Goal: Task Accomplishment & Management: Use online tool/utility

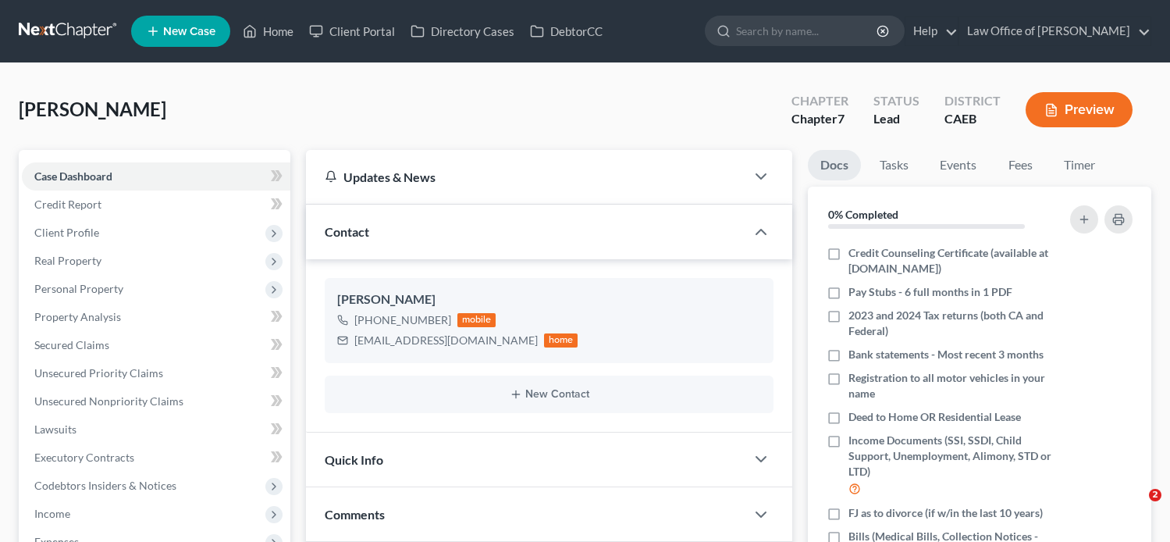
select select "0"
click at [274, 29] on link "Home" at bounding box center [268, 31] width 66 height 28
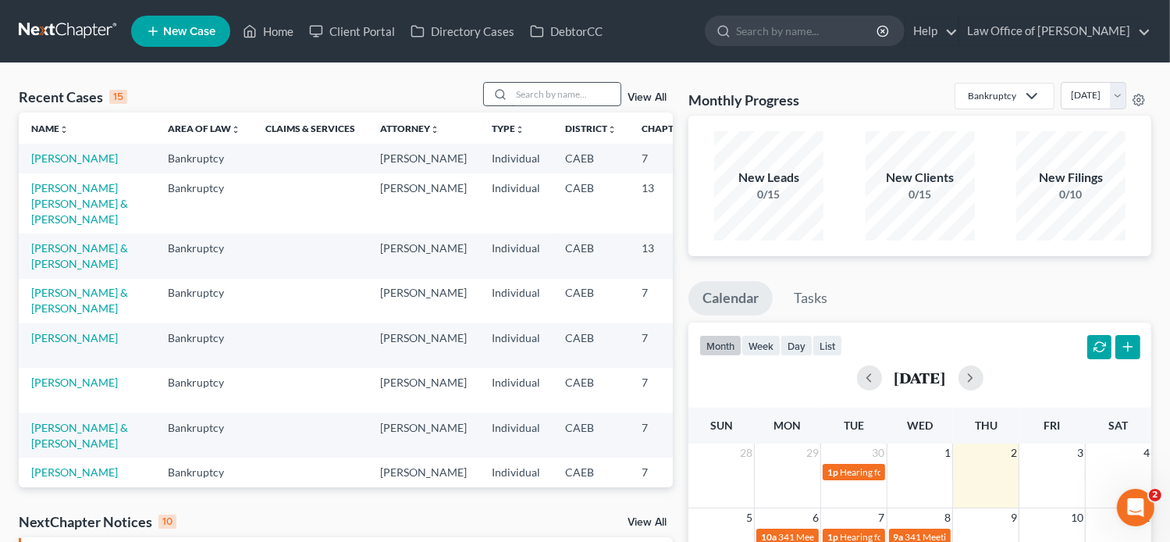
click at [517, 82] on div at bounding box center [552, 94] width 139 height 24
click at [525, 93] on input "search" at bounding box center [565, 94] width 109 height 23
paste input "[PERSON_NAME]"
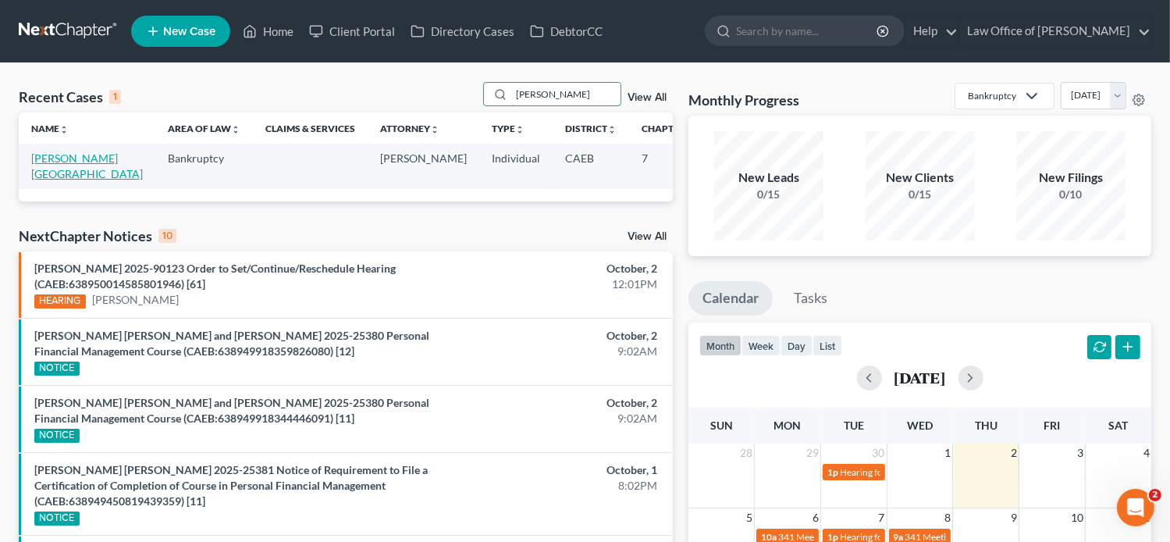
type input "[PERSON_NAME]"
click at [48, 162] on link "[PERSON_NAME][GEOGRAPHIC_DATA]" at bounding box center [87, 165] width 112 height 29
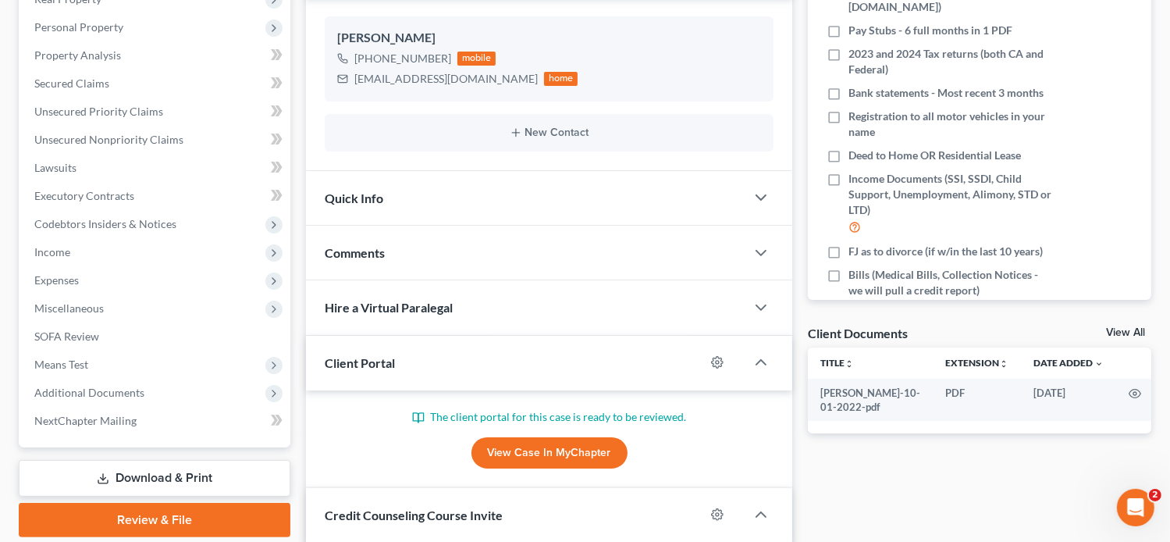
scroll to position [258, 0]
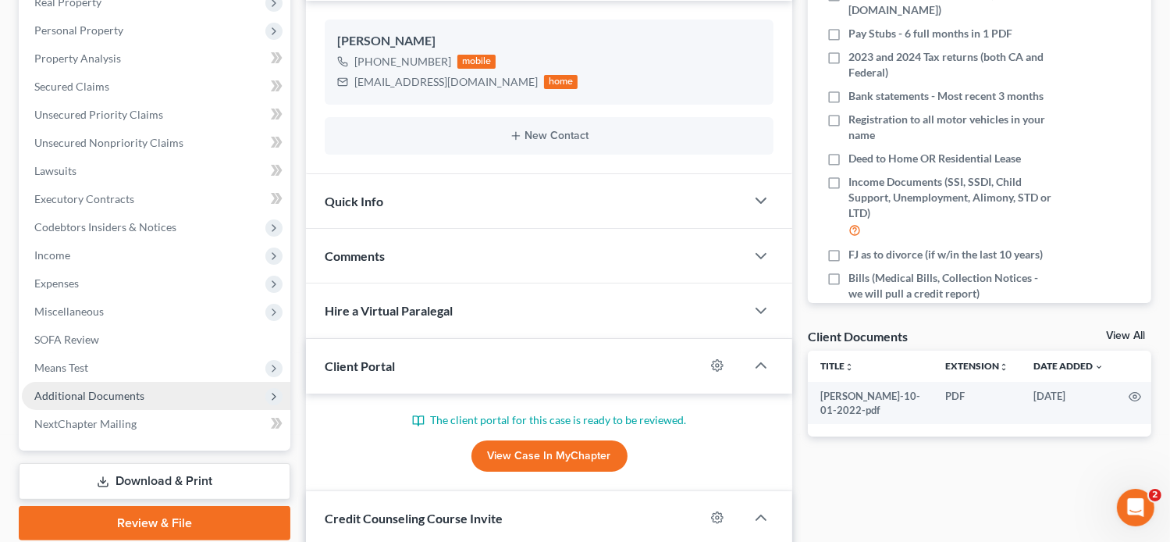
click at [147, 389] on span "Additional Documents" at bounding box center [156, 396] width 269 height 28
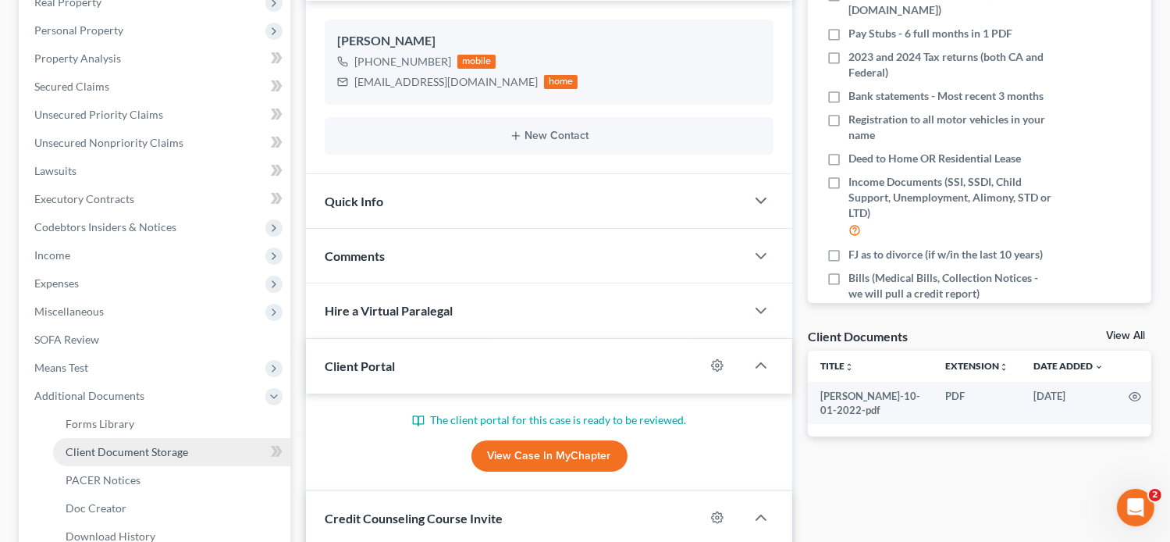
click at [150, 451] on span "Client Document Storage" at bounding box center [127, 451] width 123 height 13
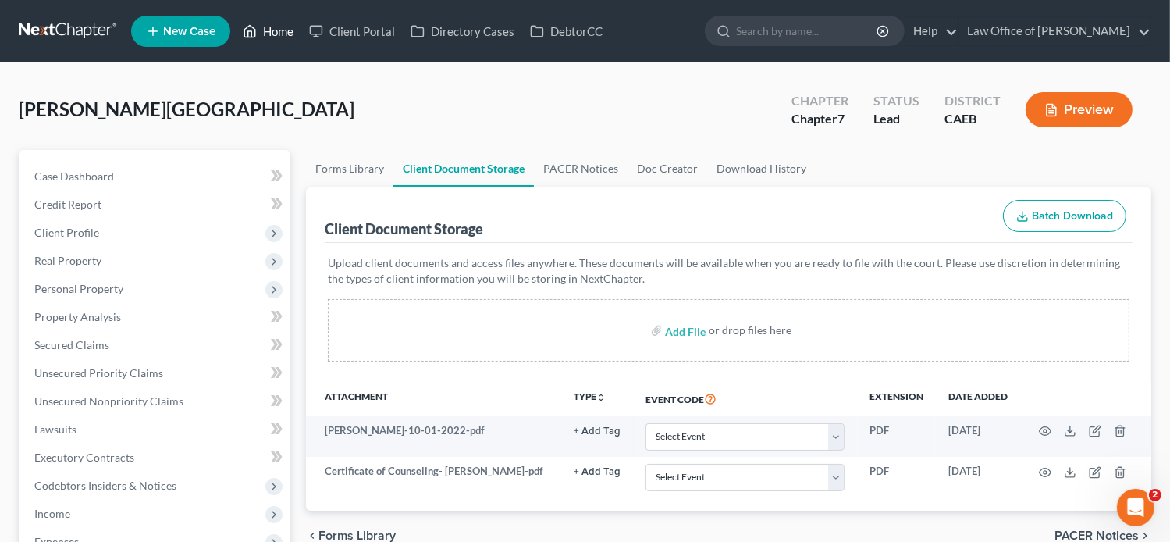
click at [280, 25] on link "Home" at bounding box center [268, 31] width 66 height 28
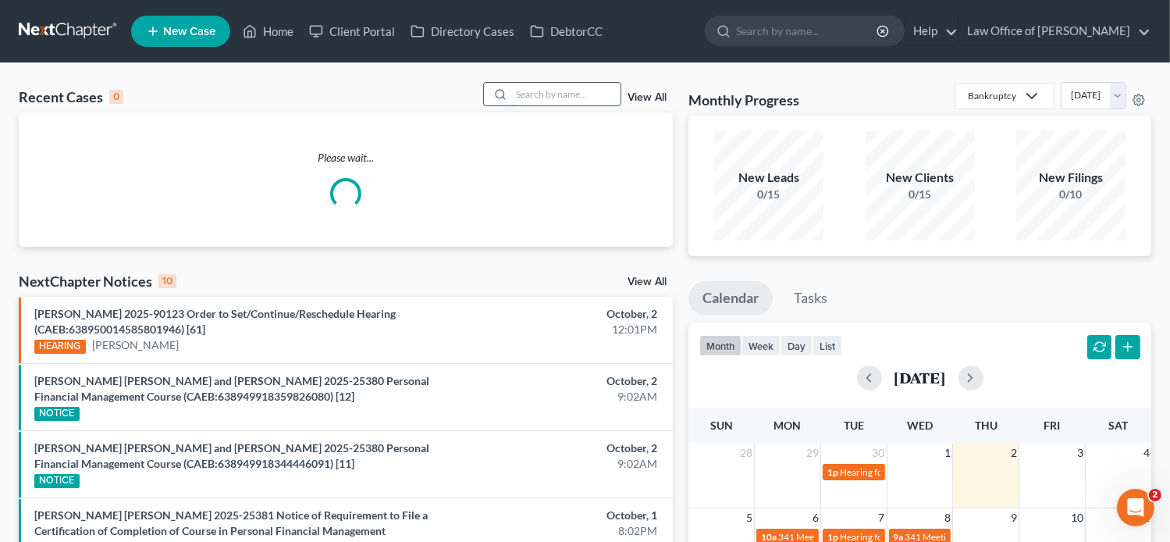
click at [581, 94] on input "search" at bounding box center [565, 94] width 109 height 23
paste input "[PERSON_NAME]"
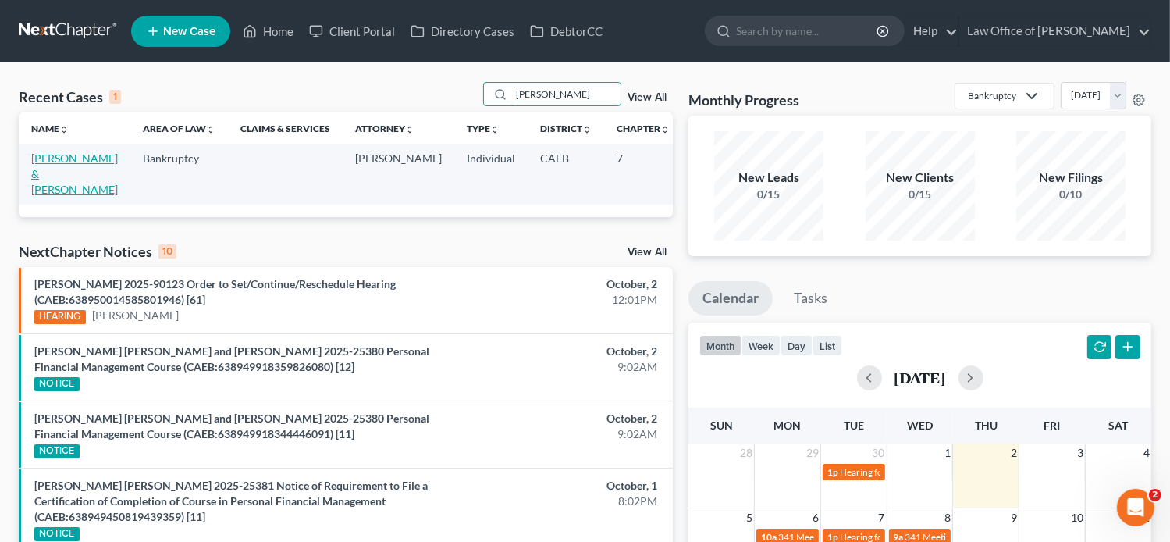
type input "[PERSON_NAME]"
click at [47, 173] on link "[PERSON_NAME] & [PERSON_NAME]" at bounding box center [74, 173] width 87 height 45
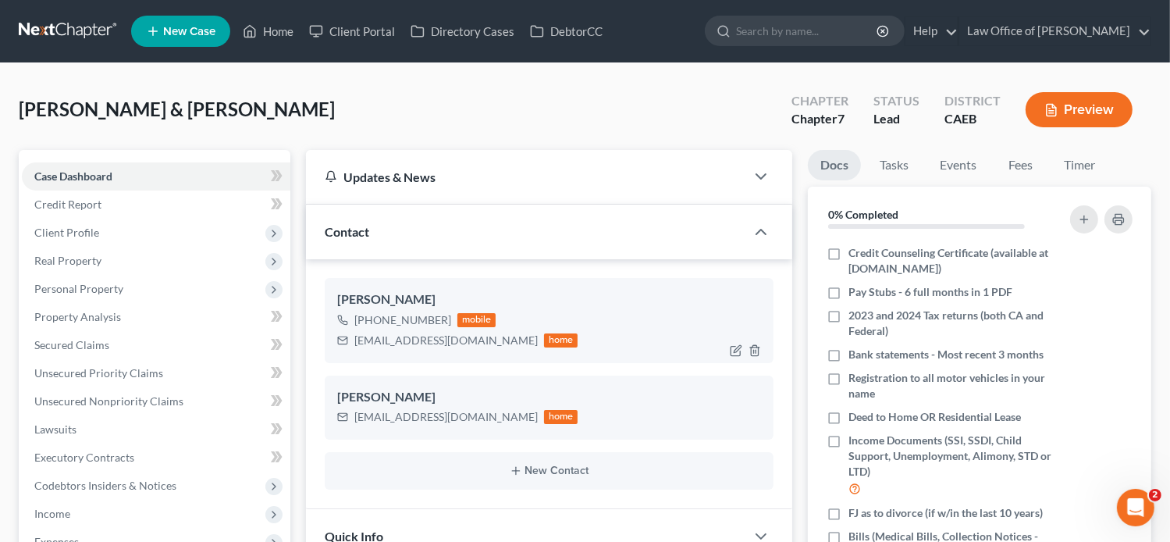
scroll to position [25, 0]
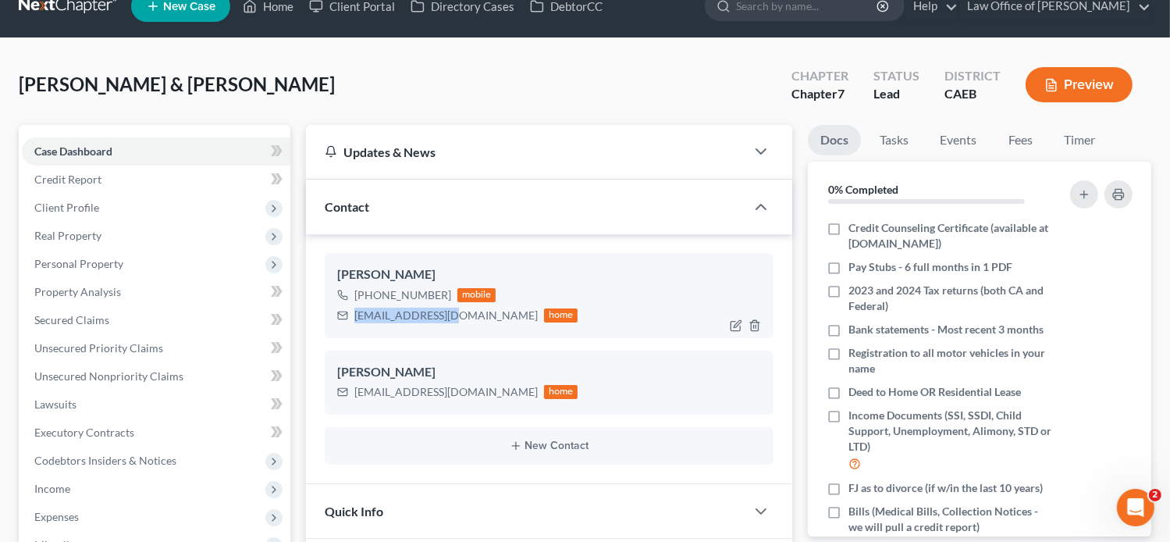
drag, startPoint x: 444, startPoint y: 314, endPoint x: 356, endPoint y: 315, distance: 88.2
click at [356, 315] on div "[EMAIL_ADDRESS][DOMAIN_NAME] home" at bounding box center [457, 315] width 241 height 20
copy div "[EMAIL_ADDRESS][DOMAIN_NAME]"
drag, startPoint x: 477, startPoint y: 391, endPoint x: 351, endPoint y: 394, distance: 126.5
click at [351, 394] on div "[EMAIL_ADDRESS][DOMAIN_NAME] home" at bounding box center [457, 392] width 241 height 20
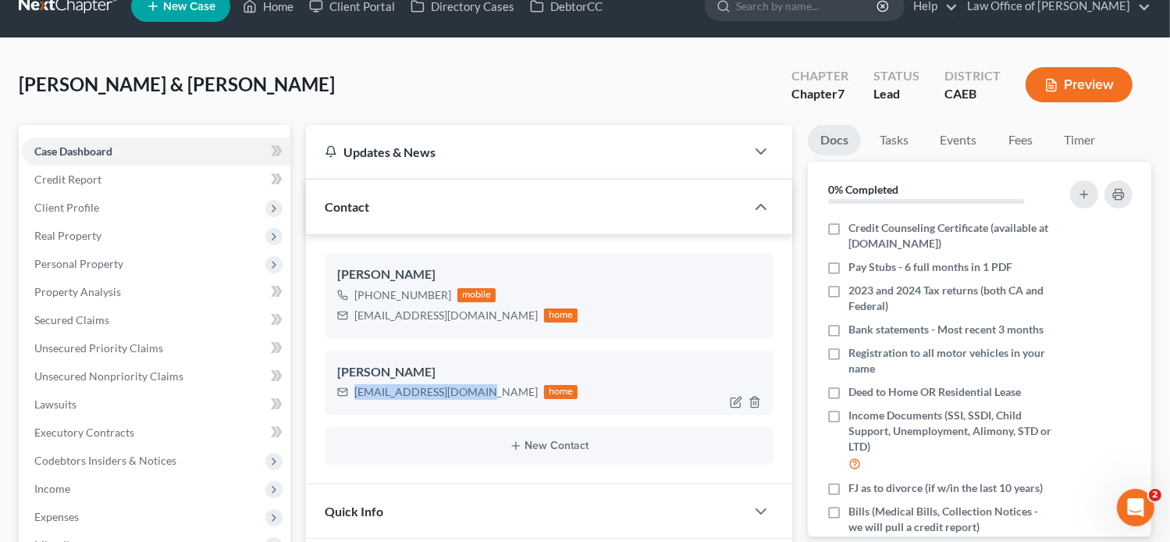
copy div "[EMAIL_ADDRESS][DOMAIN_NAME]"
click at [687, 71] on div "[PERSON_NAME] & [PERSON_NAME] Upgraded Chapter Chapter 7 Status Lead District C…" at bounding box center [585, 91] width 1133 height 68
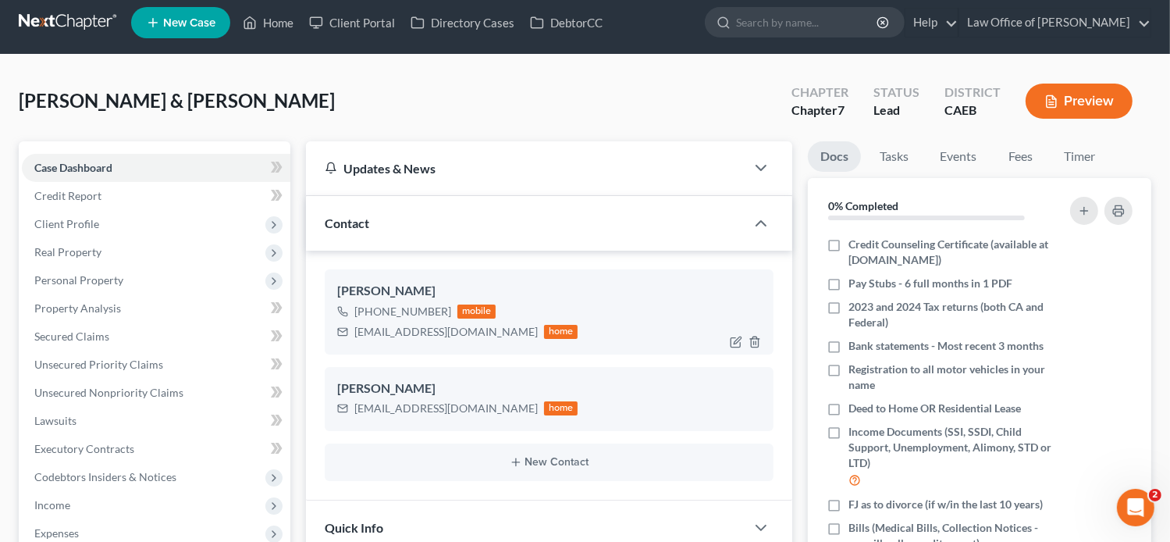
scroll to position [0, 0]
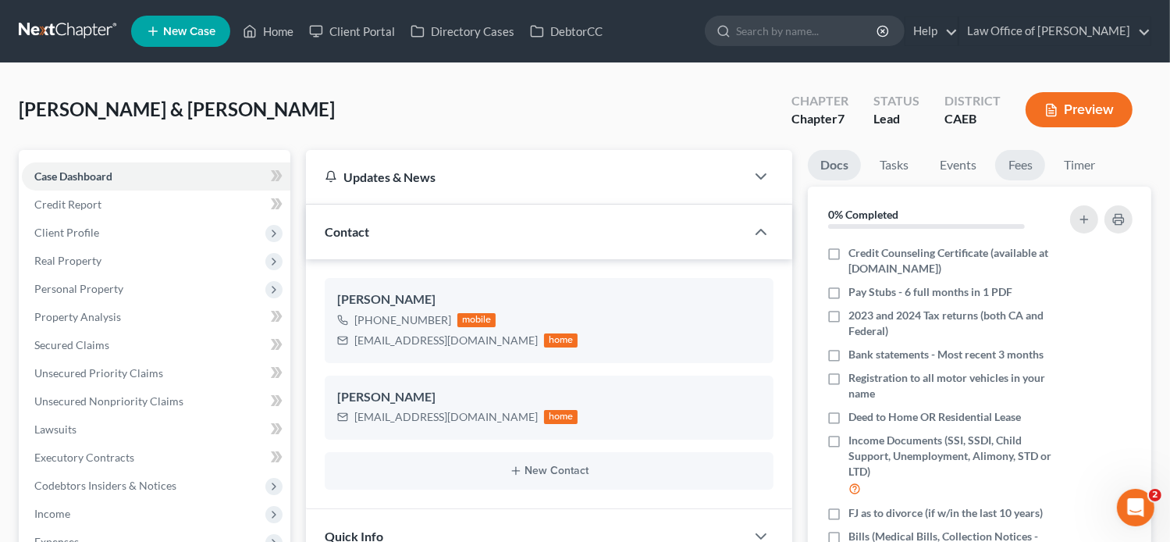
click at [1017, 168] on link "Fees" at bounding box center [1020, 165] width 50 height 30
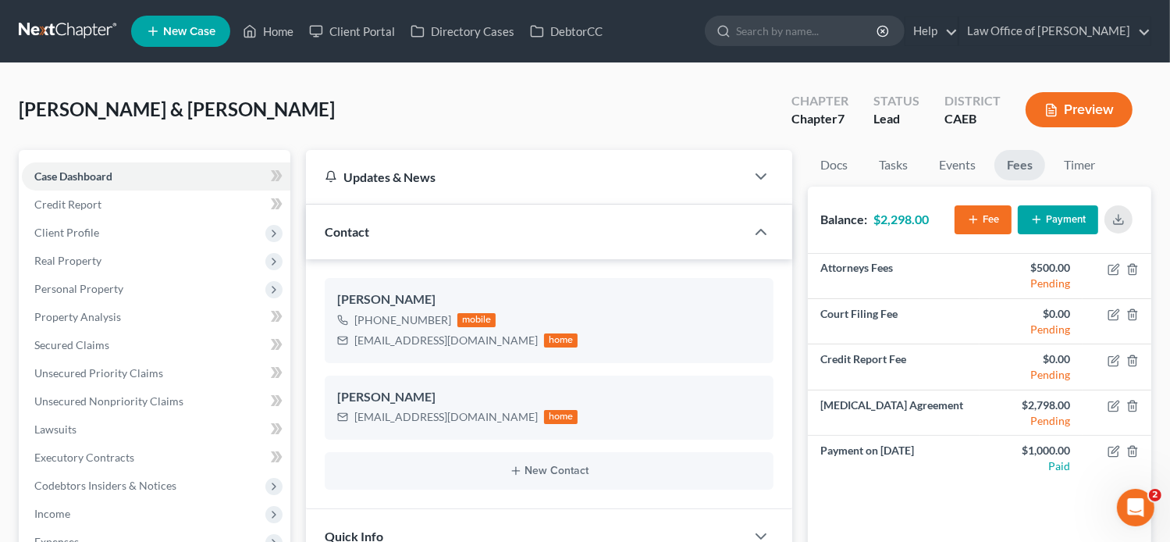
click at [647, 11] on ul "New Case Home Client Portal Directory Cases DebtorCC - No Result - See all resu…" at bounding box center [641, 31] width 1020 height 41
click at [281, 37] on link "Home" at bounding box center [268, 31] width 66 height 28
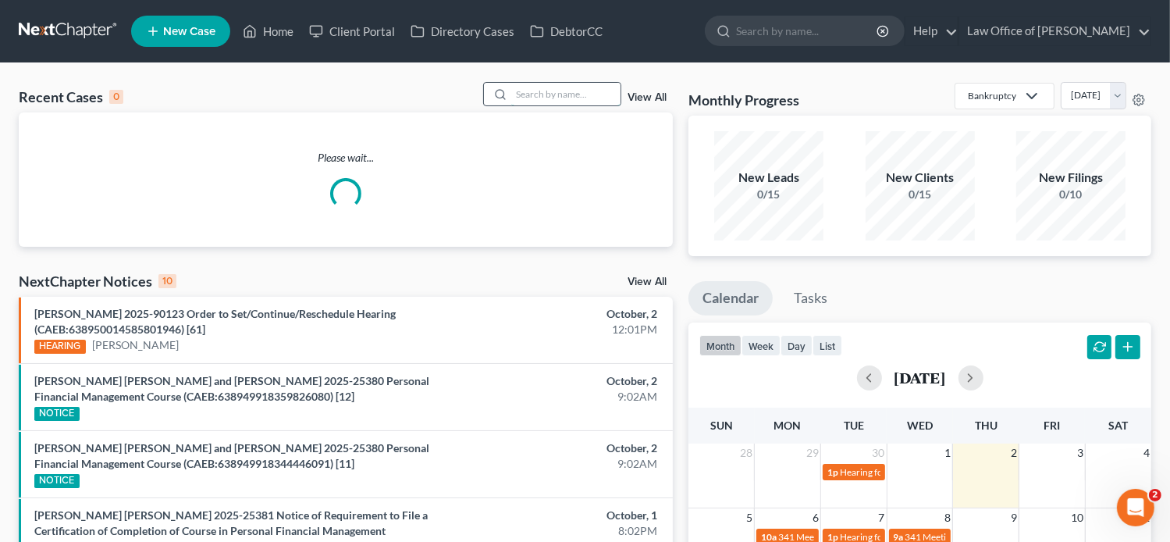
click at [539, 94] on input "search" at bounding box center [565, 94] width 109 height 23
paste input "[PERSON_NAME]"
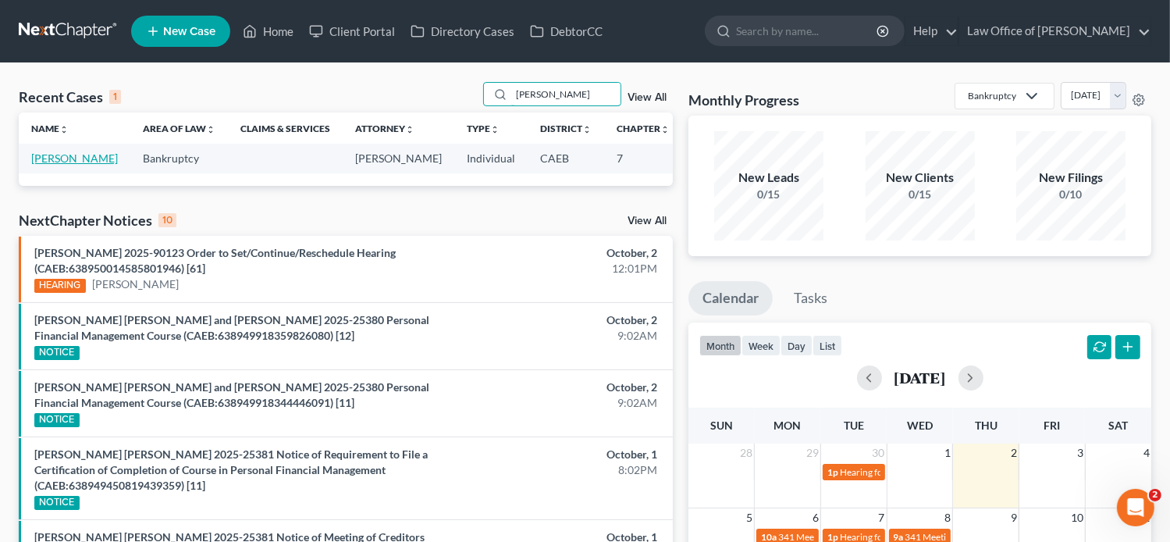
type input "[PERSON_NAME]"
click at [48, 165] on link "[PERSON_NAME]" at bounding box center [74, 157] width 87 height 13
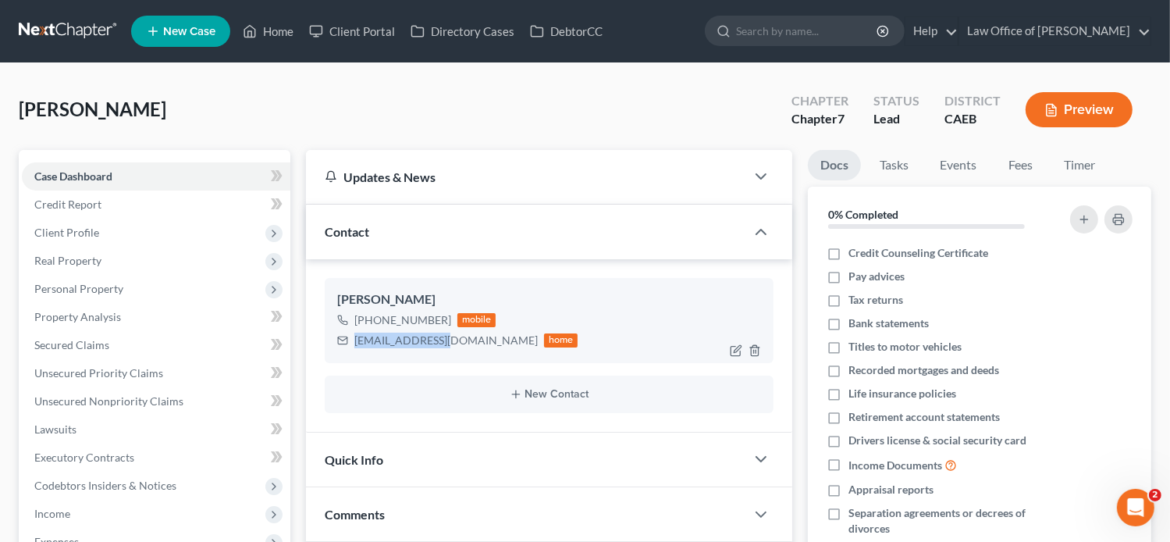
drag, startPoint x: 449, startPoint y: 337, endPoint x: 353, endPoint y: 340, distance: 96.1
click at [353, 340] on div "[EMAIL_ADDRESS][DOMAIN_NAME] home" at bounding box center [457, 340] width 241 height 20
copy div "[EMAIL_ADDRESS][DOMAIN_NAME]"
click at [1022, 158] on link "Fees" at bounding box center [1020, 165] width 50 height 30
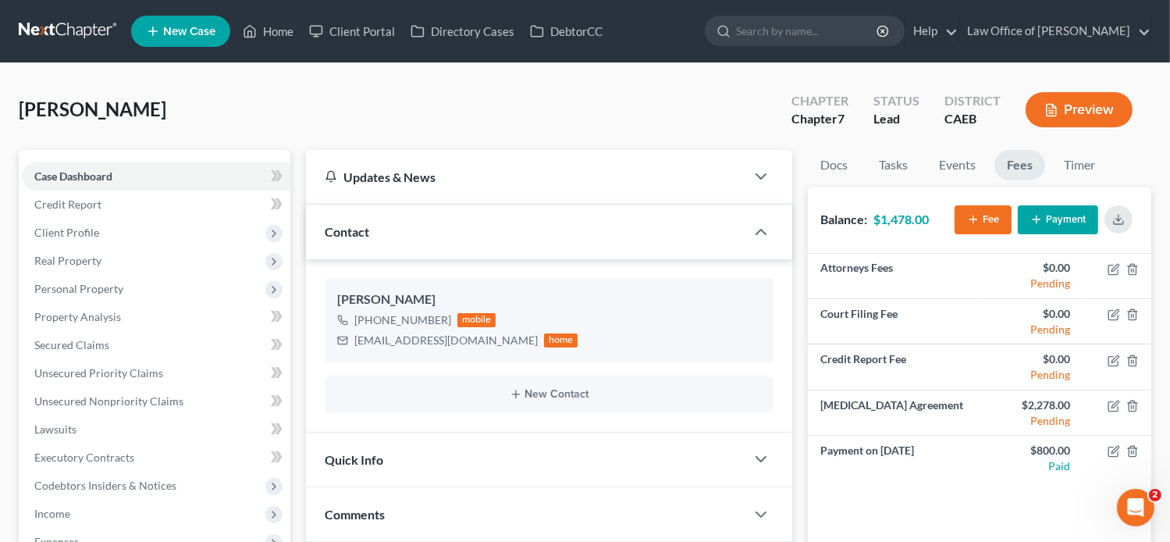
click at [702, 16] on ul "New Case Home Client Portal Directory Cases DebtorCC - No Result - See all resu…" at bounding box center [641, 31] width 1020 height 41
click at [260, 25] on link "Home" at bounding box center [268, 31] width 66 height 28
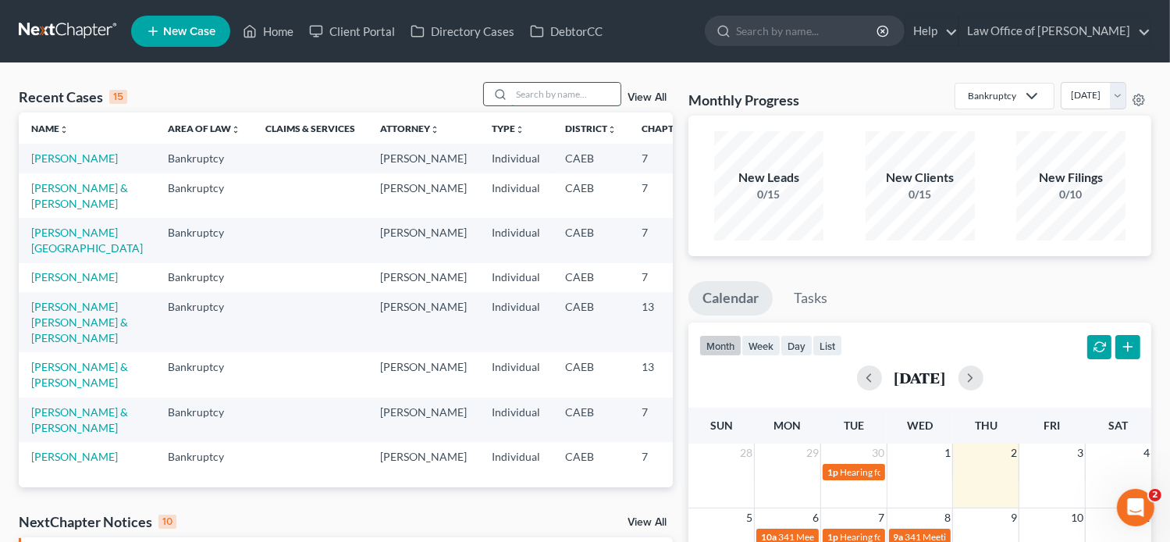
click at [559, 90] on input "search" at bounding box center [565, 94] width 109 height 23
paste input "[PERSON_NAME]"
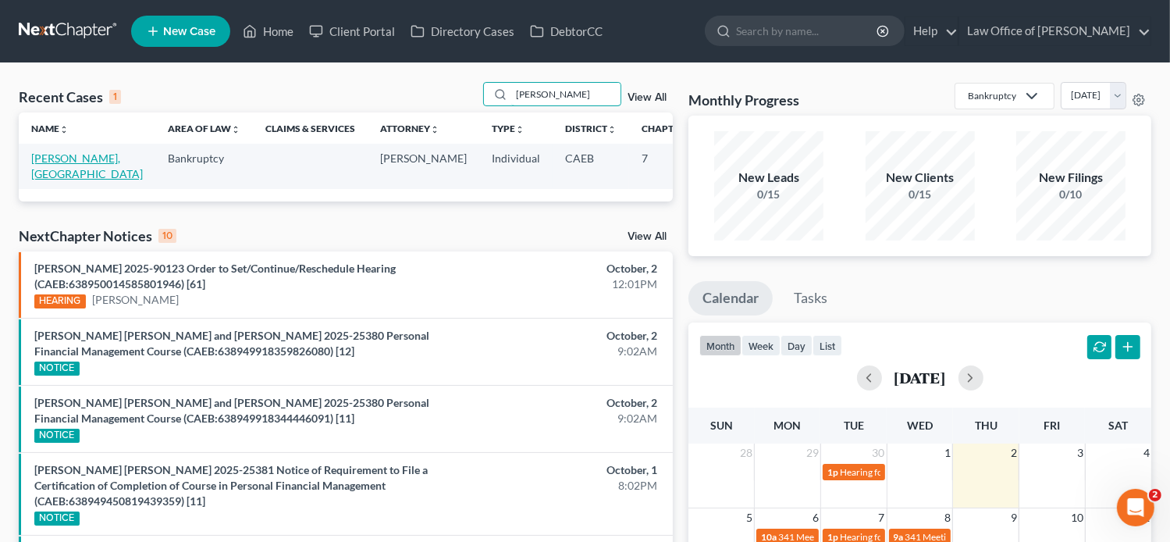
type input "[PERSON_NAME]"
click at [56, 176] on link "[PERSON_NAME], [GEOGRAPHIC_DATA]" at bounding box center [87, 165] width 112 height 29
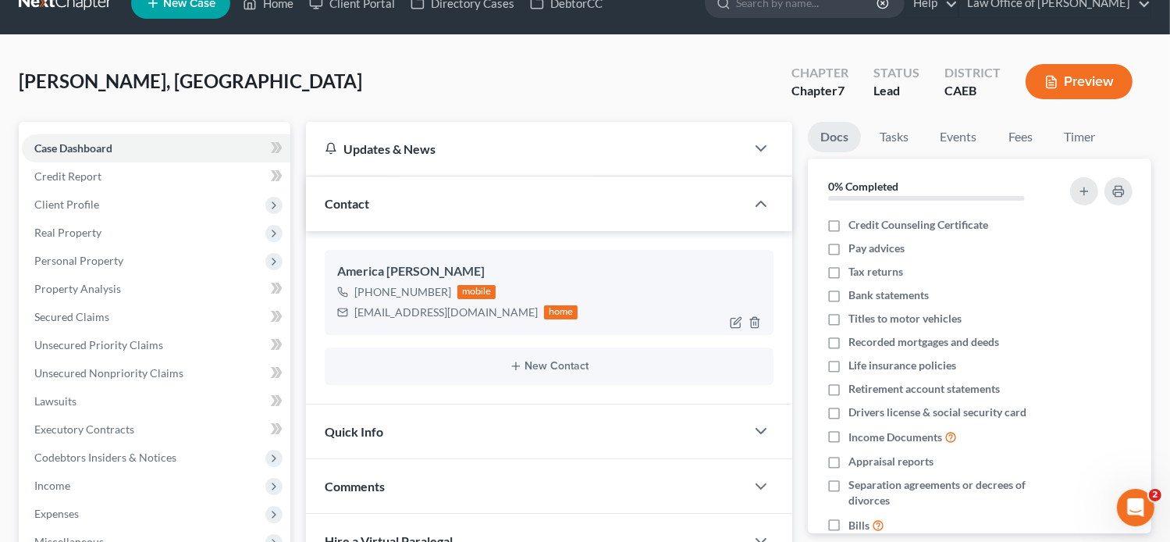
scroll to position [28, 0]
drag, startPoint x: 483, startPoint y: 312, endPoint x: 350, endPoint y: 312, distance: 132.7
click at [350, 312] on div "[EMAIL_ADDRESS][DOMAIN_NAME] home" at bounding box center [457, 312] width 241 height 20
copy div "[EMAIL_ADDRESS][DOMAIN_NAME]"
click at [1020, 140] on link "Fees" at bounding box center [1020, 137] width 50 height 30
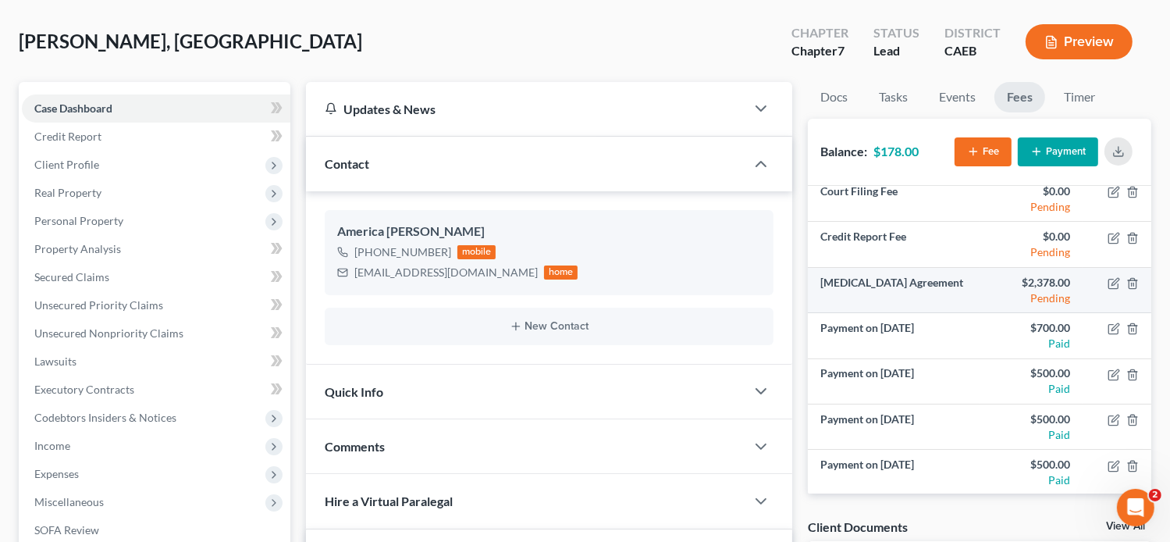
scroll to position [0, 0]
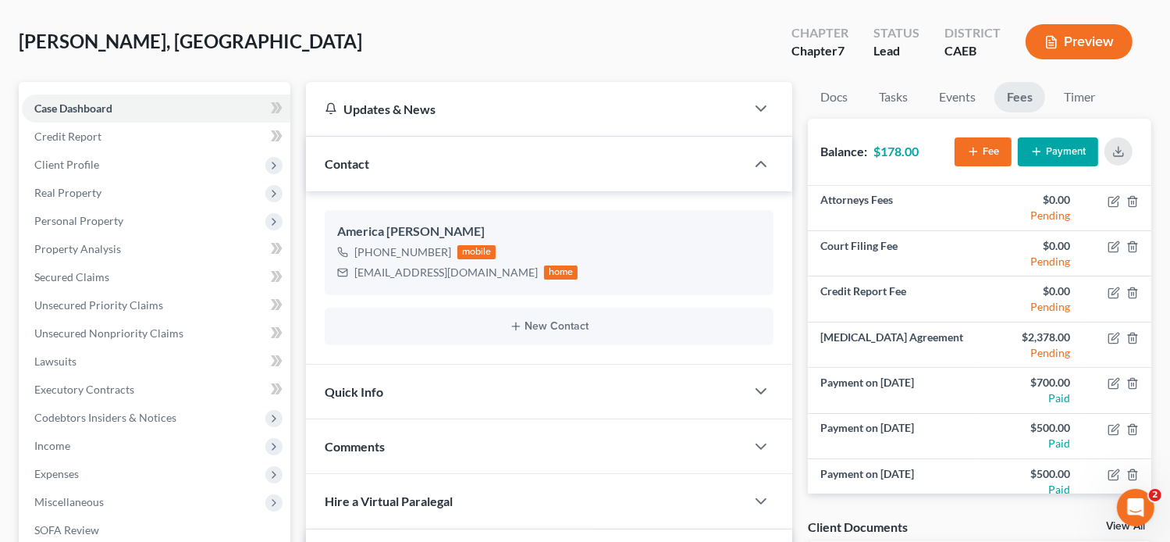
click at [438, 16] on div "[PERSON_NAME], [GEOGRAPHIC_DATA] Upgraded Chapter Chapter 7 Status Lead Distric…" at bounding box center [585, 48] width 1133 height 68
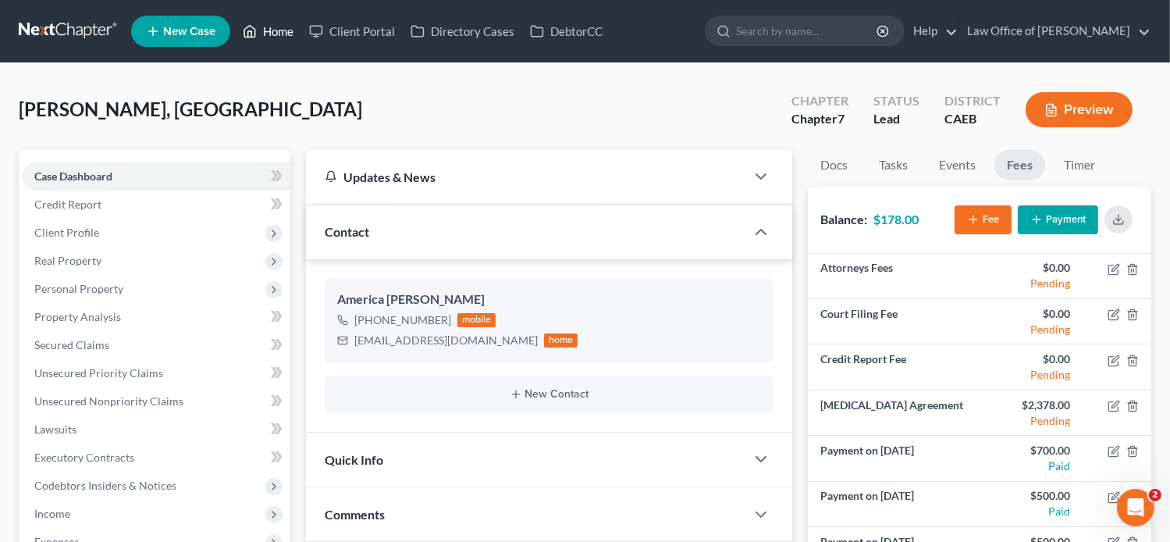
click at [256, 29] on icon at bounding box center [250, 31] width 14 height 19
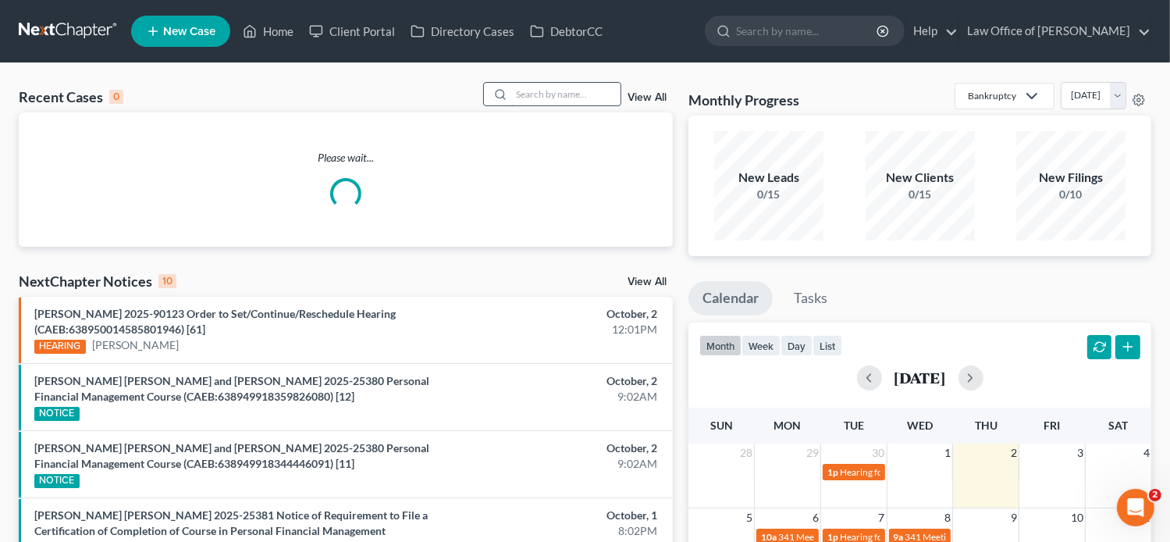
click at [515, 94] on input "search" at bounding box center [565, 94] width 109 height 23
paste input "[PERSON_NAME]"
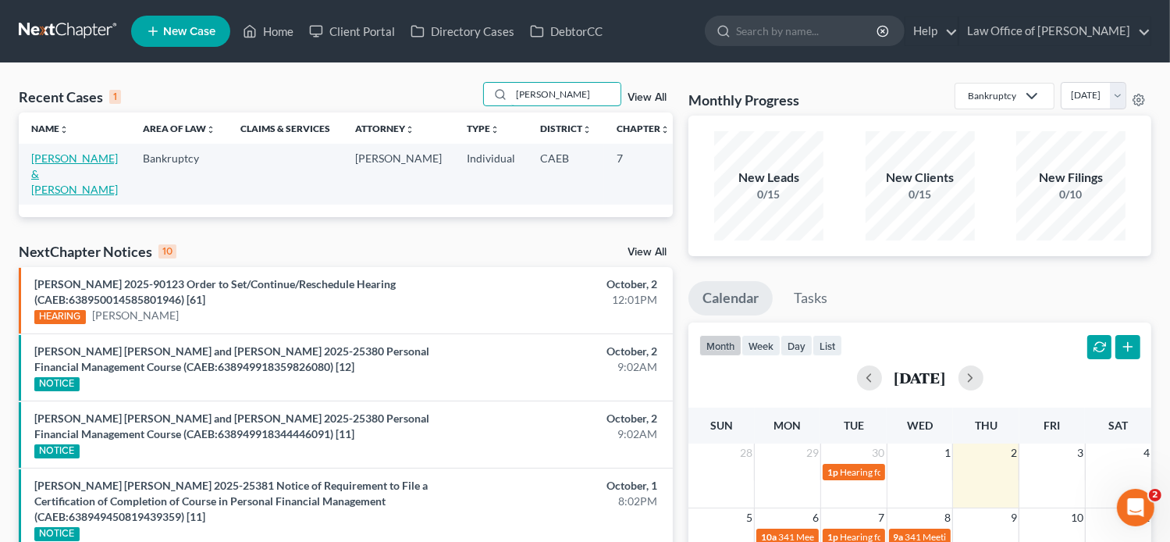
type input "[PERSON_NAME]"
click at [37, 179] on link "[PERSON_NAME] & [PERSON_NAME]" at bounding box center [74, 173] width 87 height 45
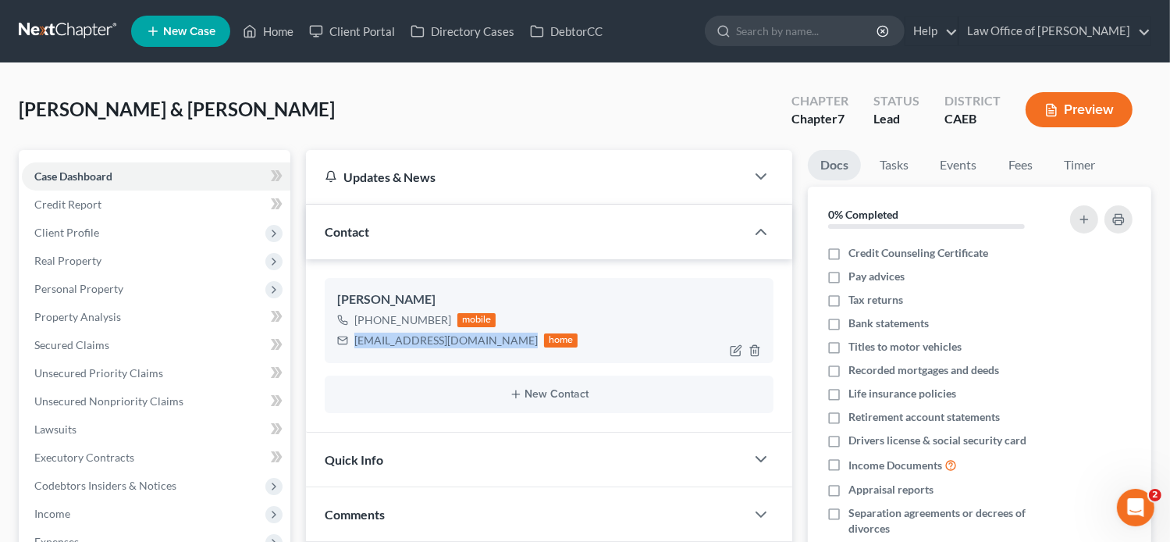
drag, startPoint x: 506, startPoint y: 342, endPoint x: 354, endPoint y: 337, distance: 152.3
click at [354, 337] on div "[EMAIL_ADDRESS][DOMAIN_NAME]" at bounding box center [445, 341] width 183 height 16
copy div "[EMAIL_ADDRESS][DOMAIN_NAME]"
click at [1021, 158] on link "Fees" at bounding box center [1020, 165] width 50 height 30
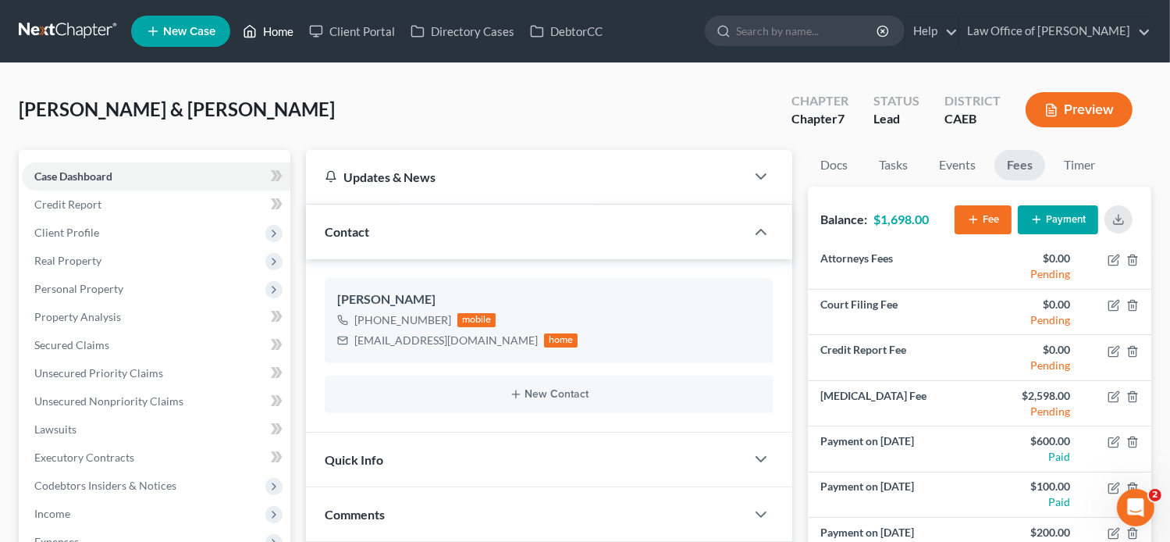
click at [278, 25] on link "Home" at bounding box center [268, 31] width 66 height 28
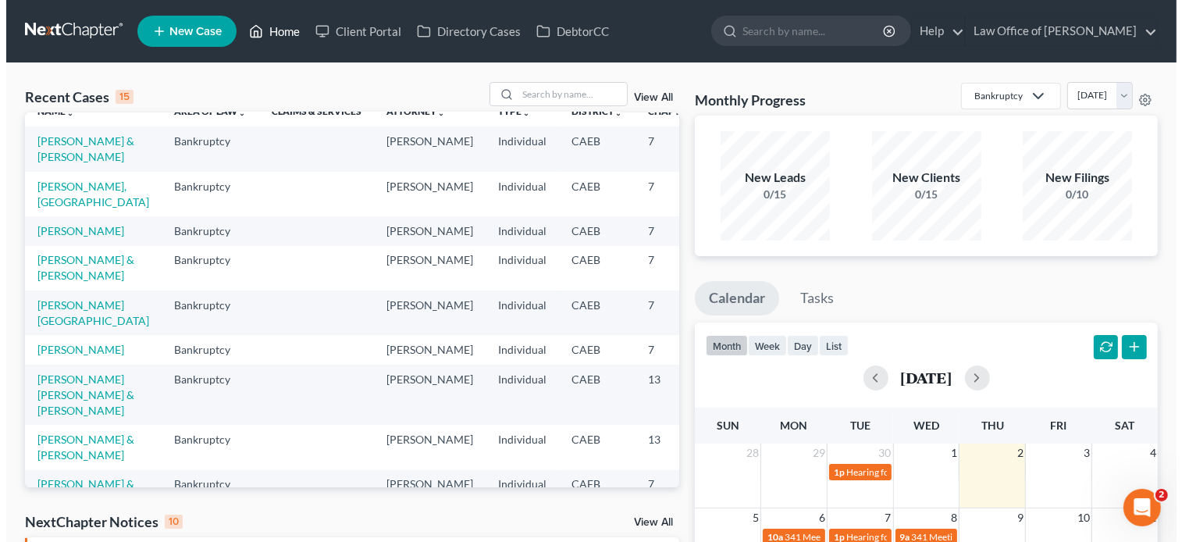
scroll to position [20, 0]
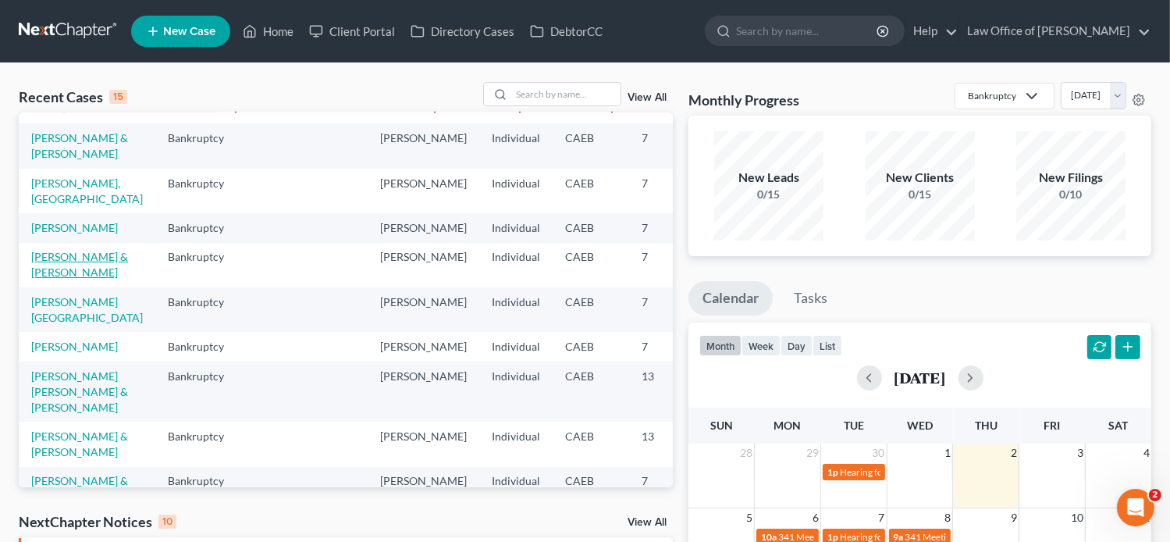
click at [44, 279] on link "[PERSON_NAME] & [PERSON_NAME]" at bounding box center [79, 264] width 97 height 29
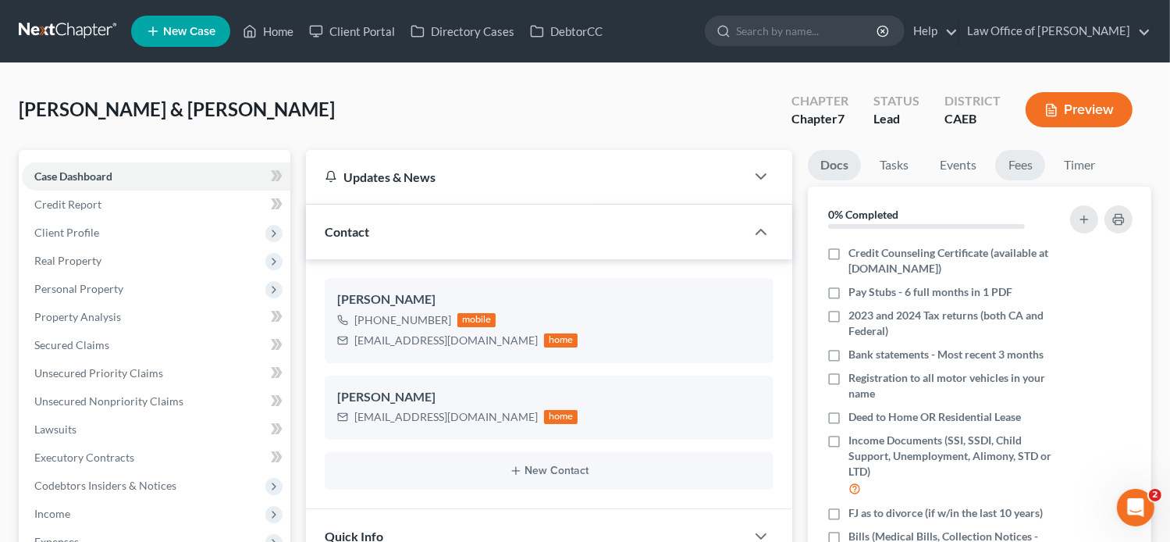
click at [1005, 172] on link "Fees" at bounding box center [1020, 165] width 50 height 30
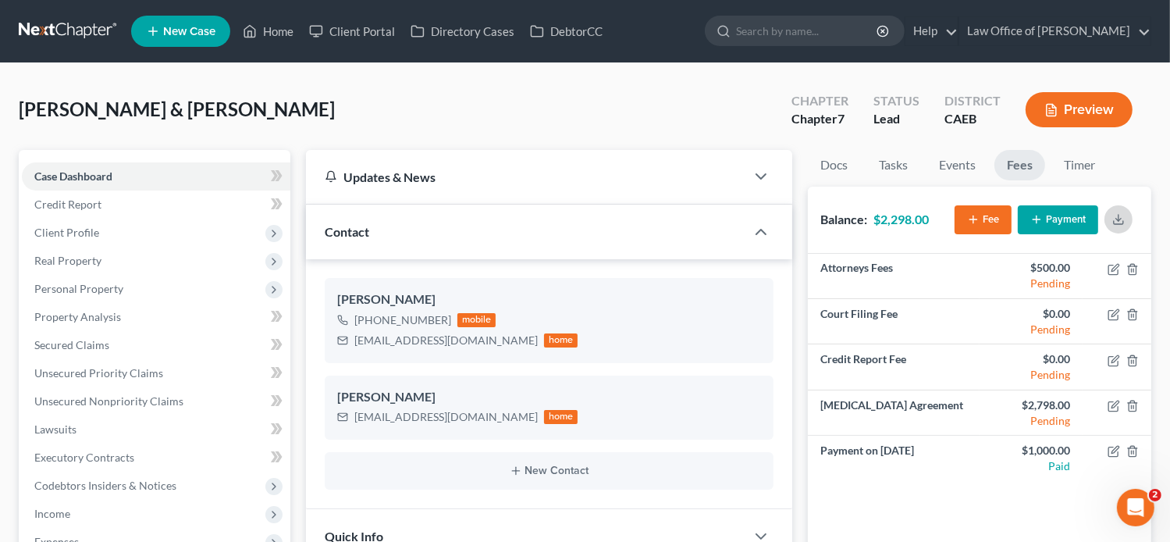
click at [1120, 223] on icon "button" at bounding box center [1118, 222] width 9 height 3
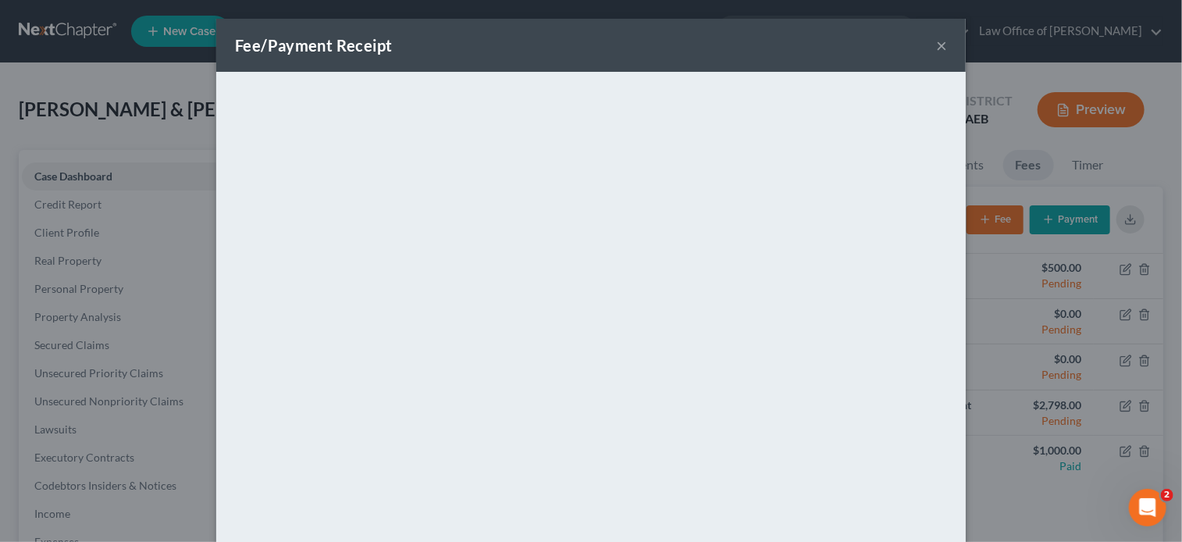
click at [939, 41] on button "×" at bounding box center [941, 45] width 11 height 19
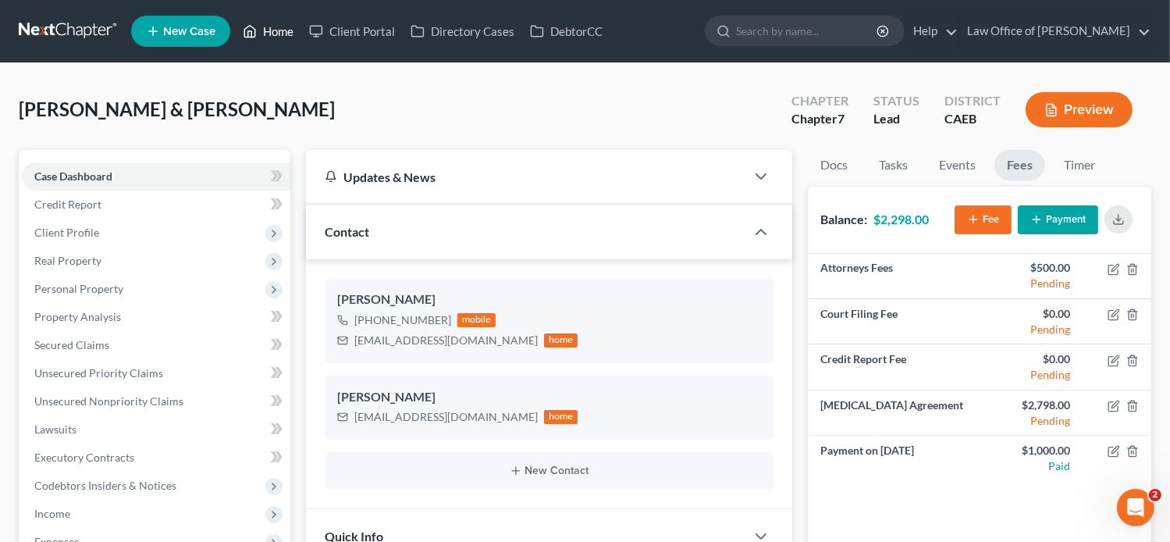
click at [246, 30] on icon at bounding box center [250, 32] width 11 height 12
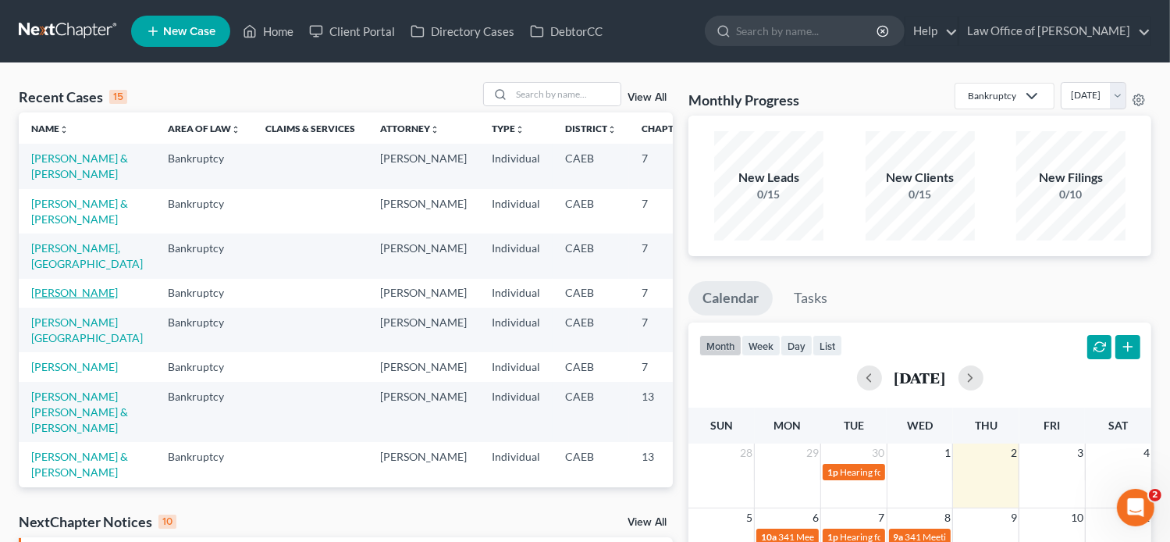
click at [44, 299] on link "[PERSON_NAME]" at bounding box center [74, 292] width 87 height 13
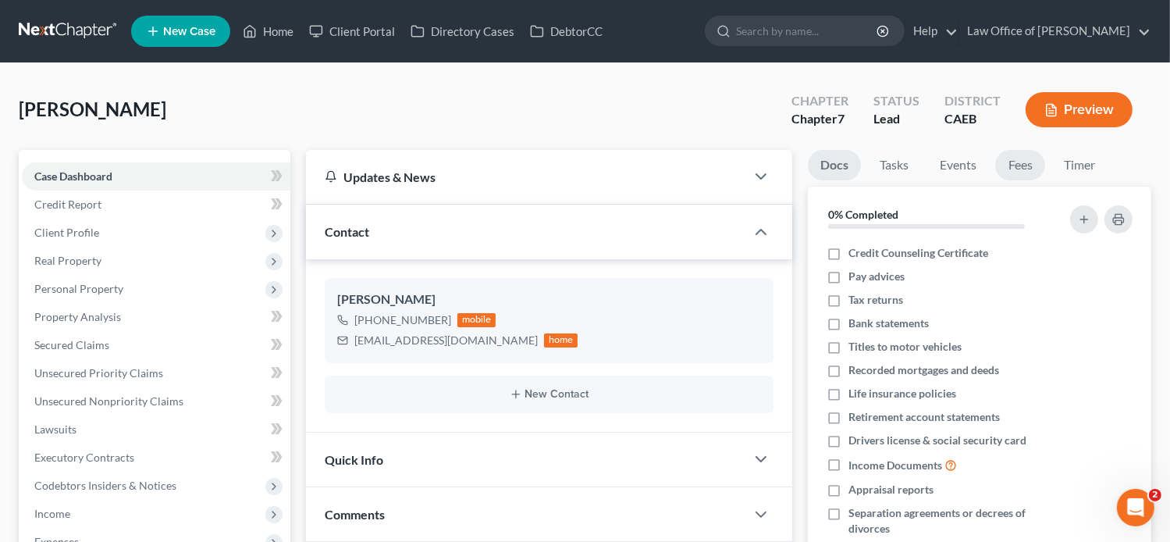
click at [1024, 166] on link "Fees" at bounding box center [1020, 165] width 50 height 30
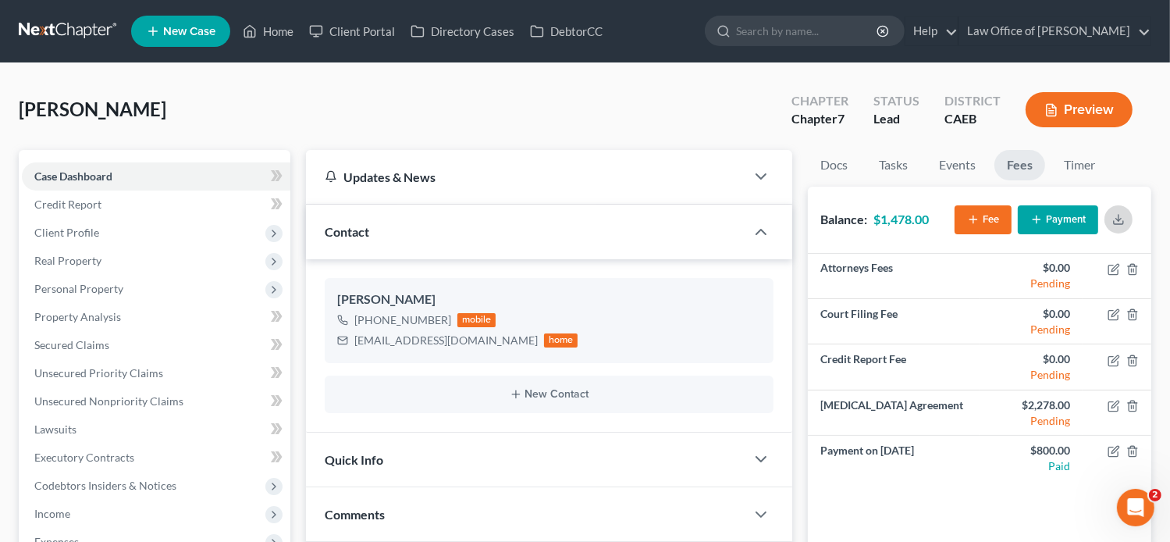
click at [1113, 225] on button "button" at bounding box center [1119, 219] width 28 height 28
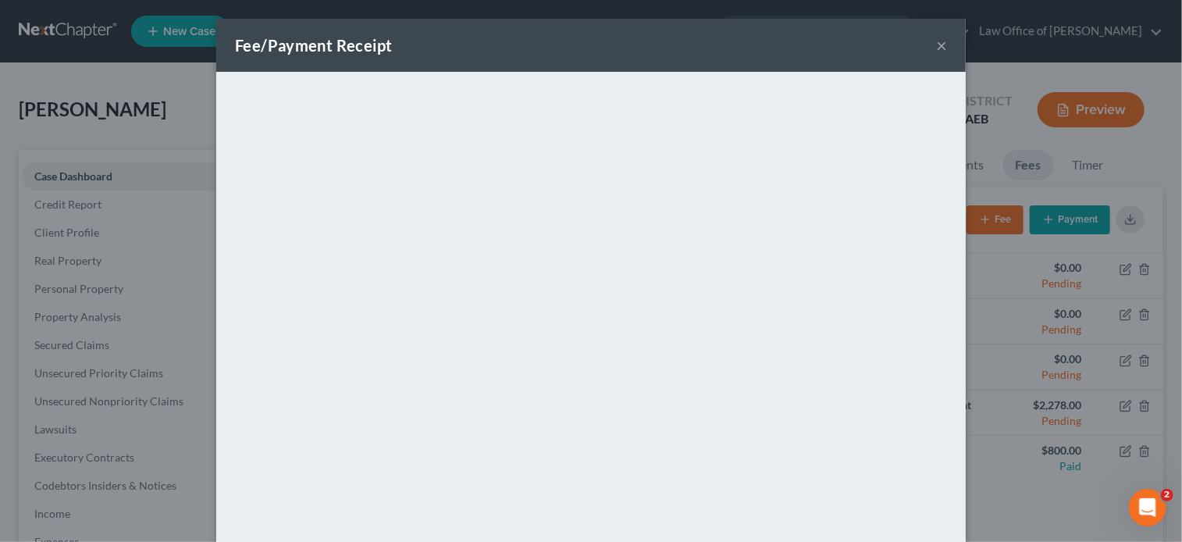
click at [936, 50] on button "×" at bounding box center [941, 45] width 11 height 19
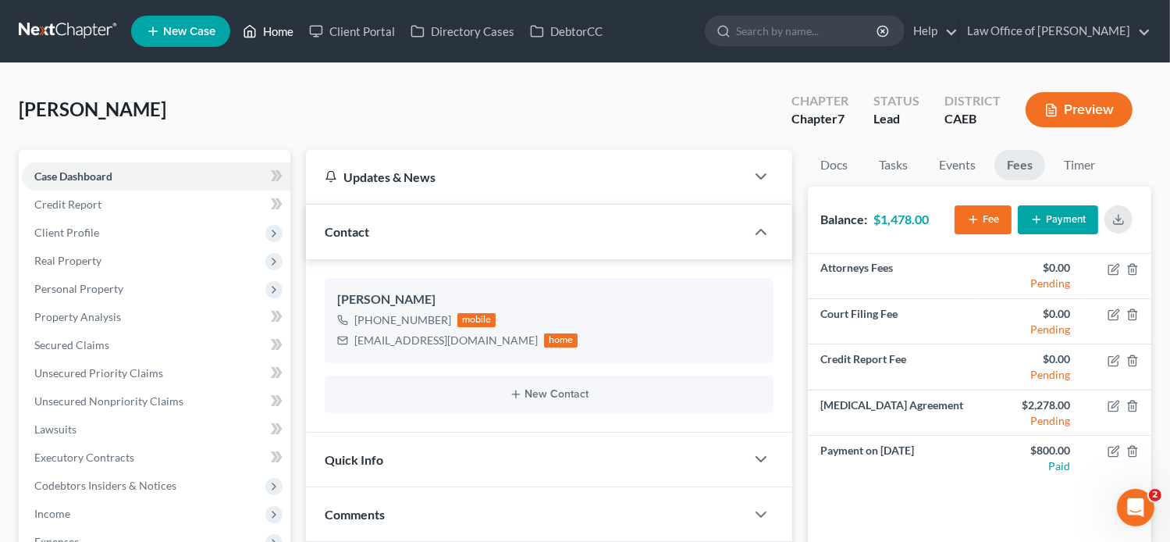
click at [271, 30] on link "Home" at bounding box center [268, 31] width 66 height 28
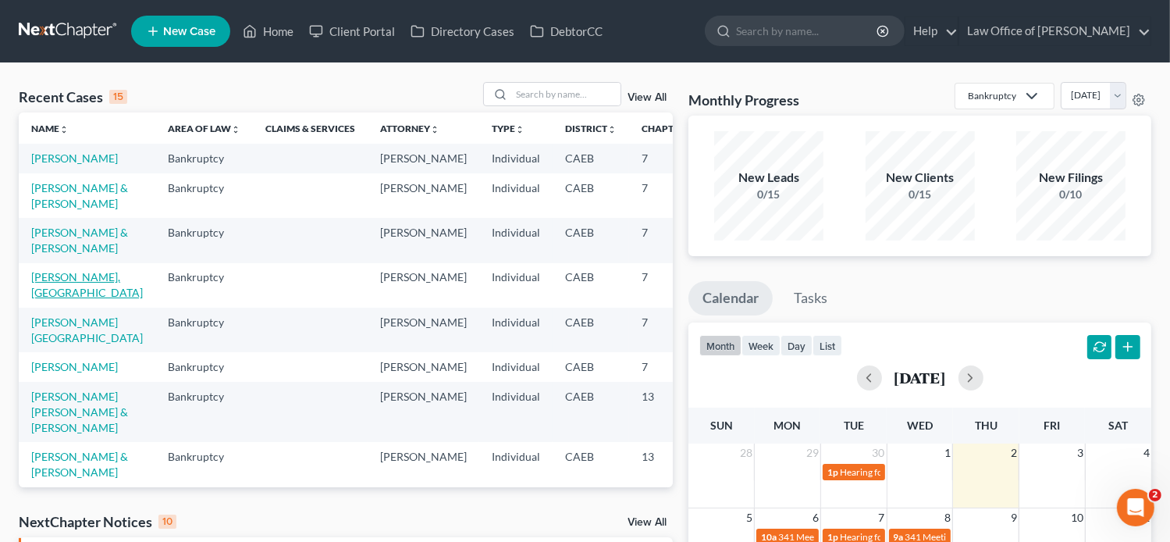
click at [48, 299] on link "[PERSON_NAME], [GEOGRAPHIC_DATA]" at bounding box center [87, 284] width 112 height 29
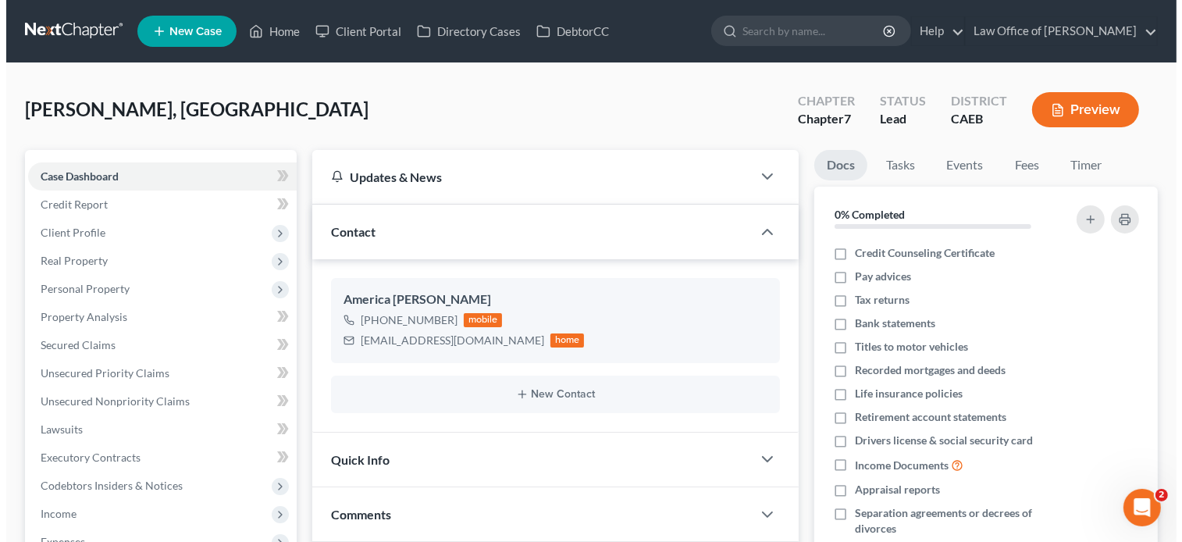
scroll to position [109, 0]
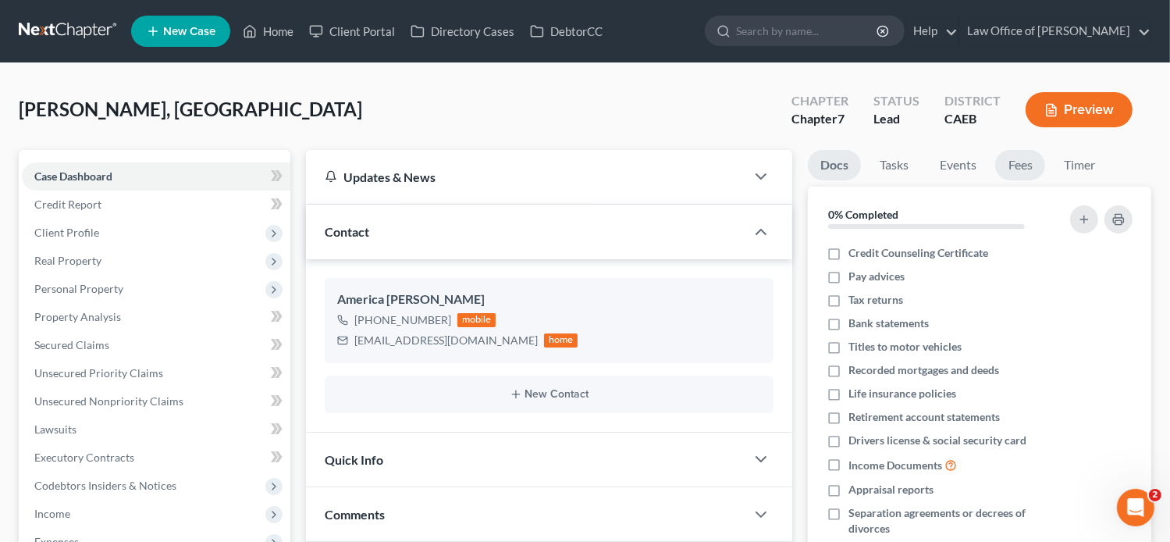
click at [1020, 154] on link "Fees" at bounding box center [1020, 165] width 50 height 30
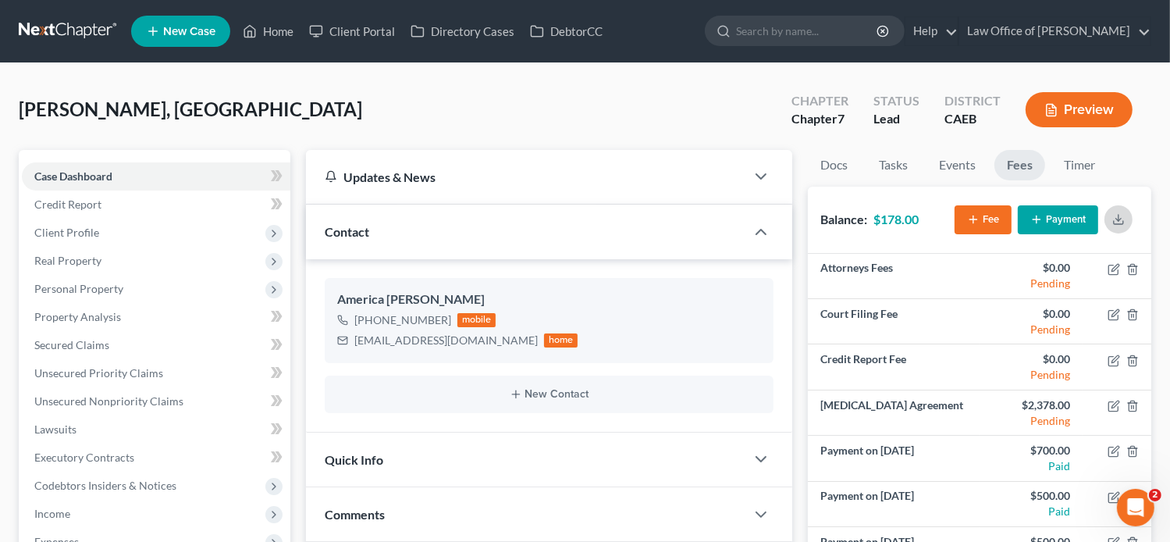
click at [1121, 215] on icon "button" at bounding box center [1119, 219] width 12 height 12
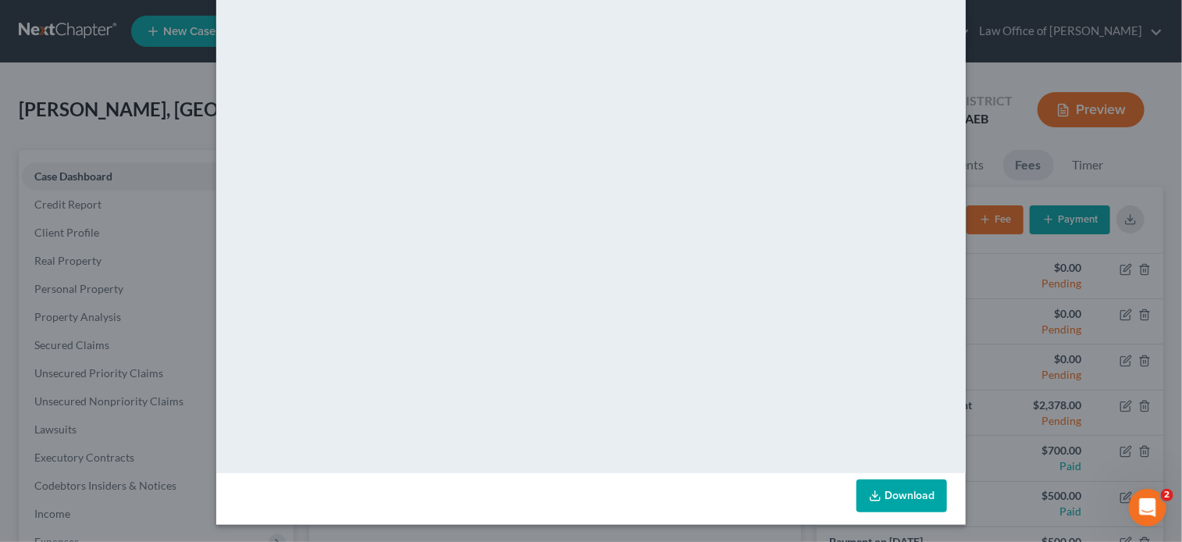
scroll to position [0, 0]
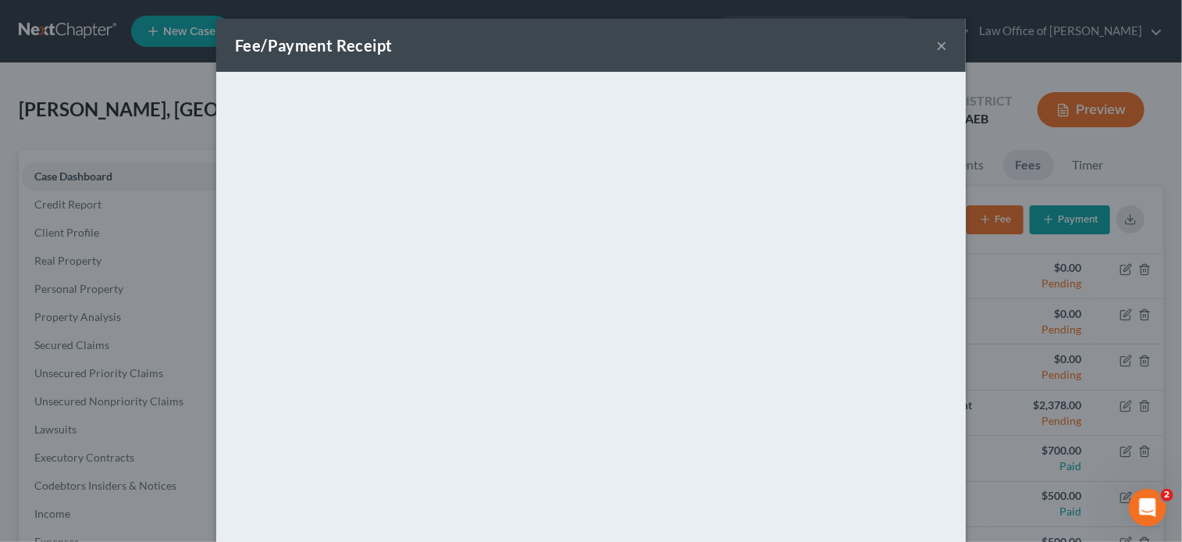
click at [938, 41] on button "×" at bounding box center [941, 45] width 11 height 19
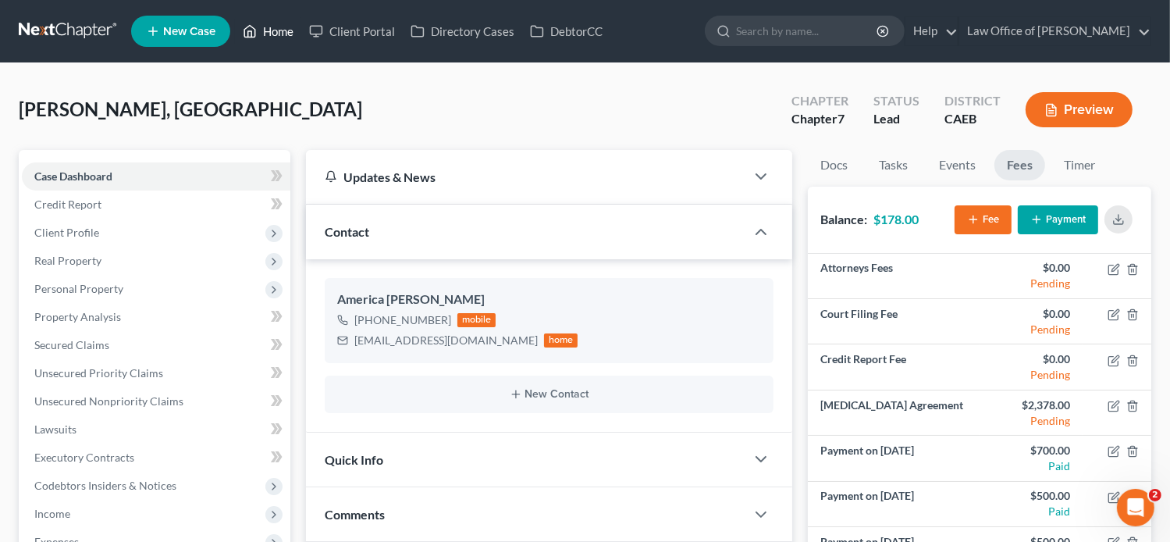
click at [286, 19] on link "Home" at bounding box center [268, 31] width 66 height 28
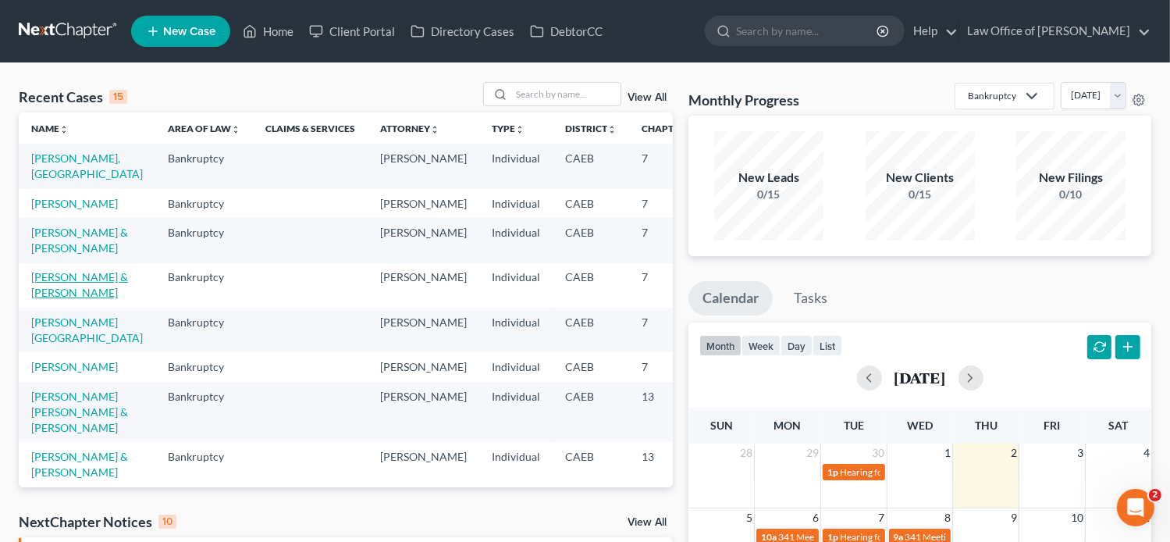
click at [48, 299] on link "[PERSON_NAME] & [PERSON_NAME]" at bounding box center [79, 284] width 97 height 29
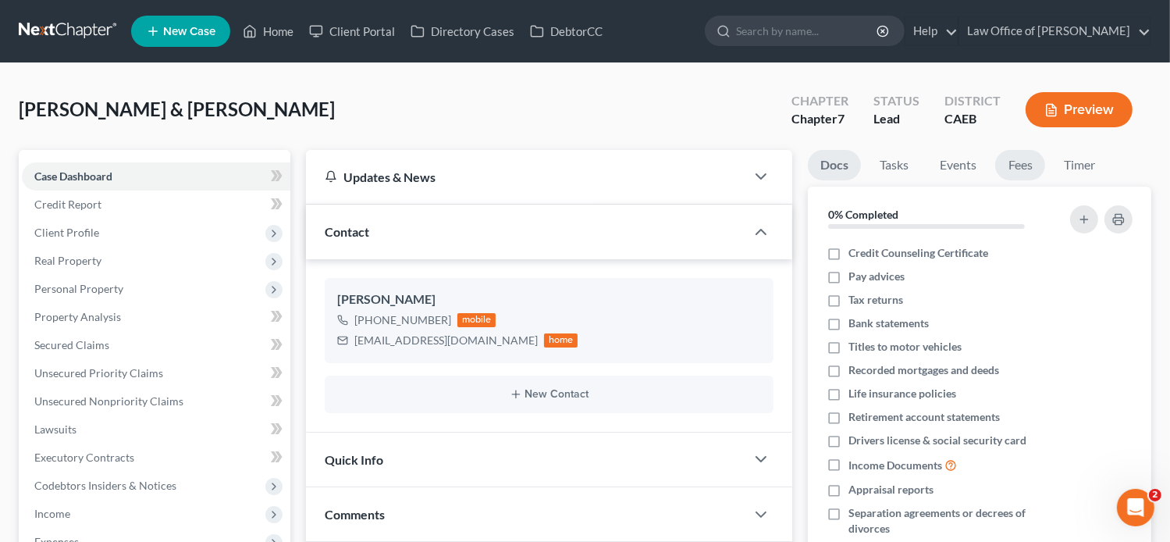
click at [1039, 162] on link "Fees" at bounding box center [1020, 165] width 50 height 30
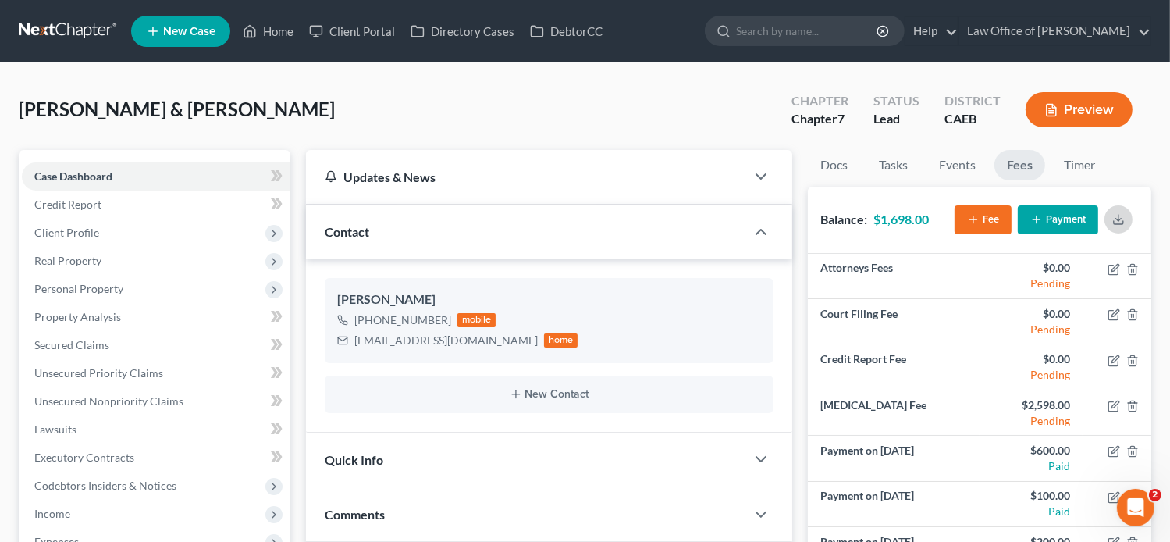
click at [1116, 215] on icon "button" at bounding box center [1119, 219] width 12 height 12
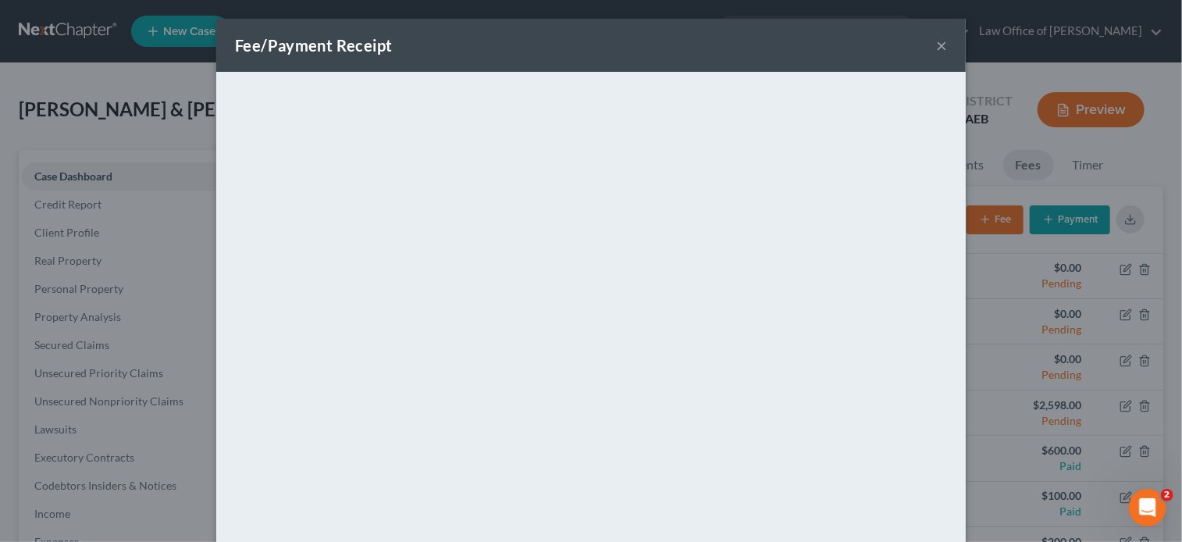
click at [926, 46] on div "Fee/Payment Receipt ×" at bounding box center [591, 45] width 750 height 53
click at [936, 46] on button "×" at bounding box center [941, 45] width 11 height 19
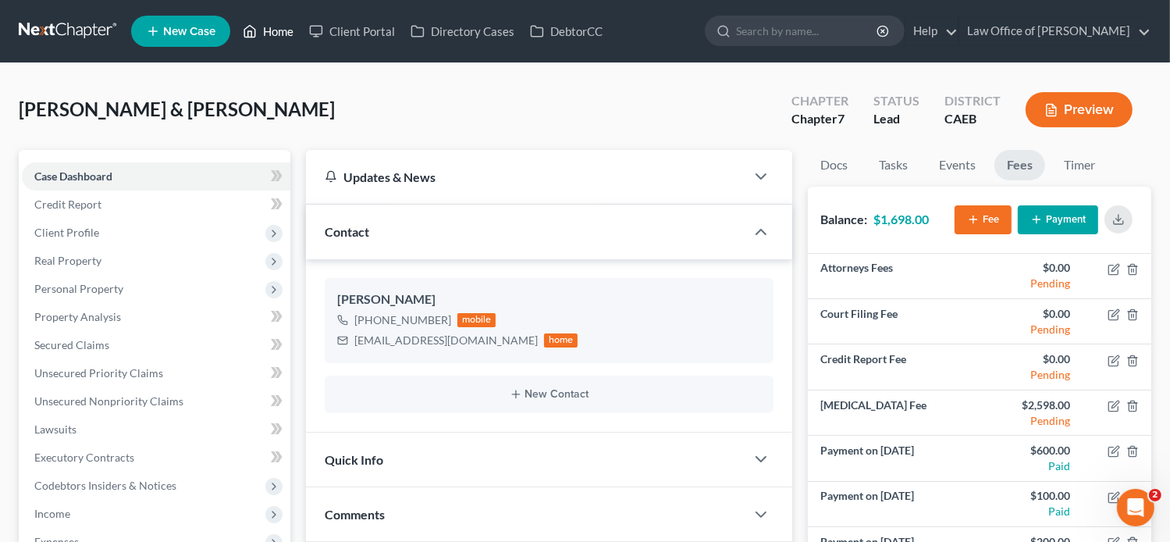
click at [281, 30] on link "Home" at bounding box center [268, 31] width 66 height 28
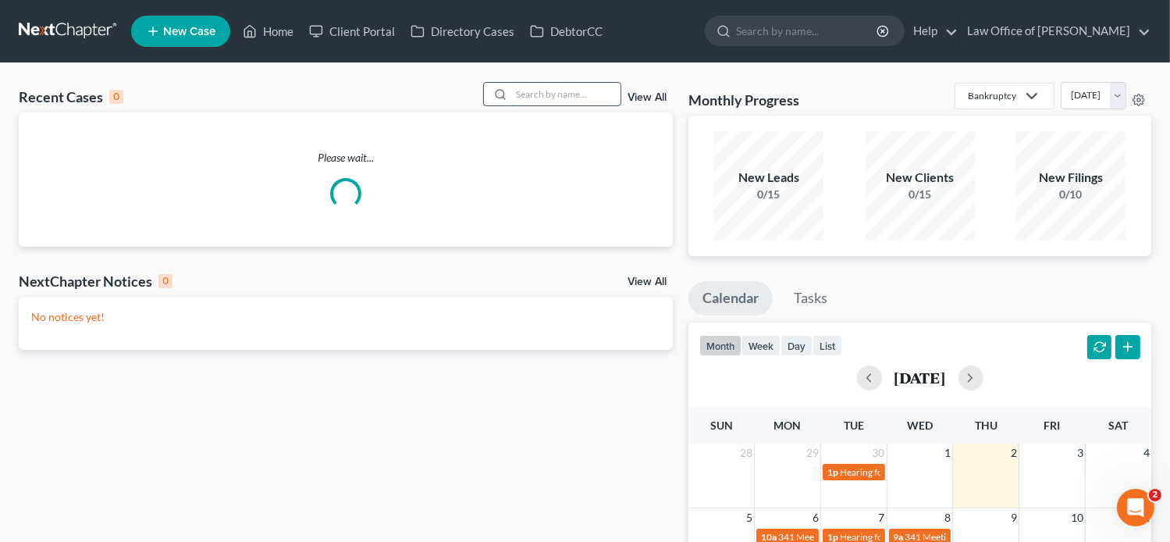
click at [570, 97] on input "search" at bounding box center [565, 94] width 109 height 23
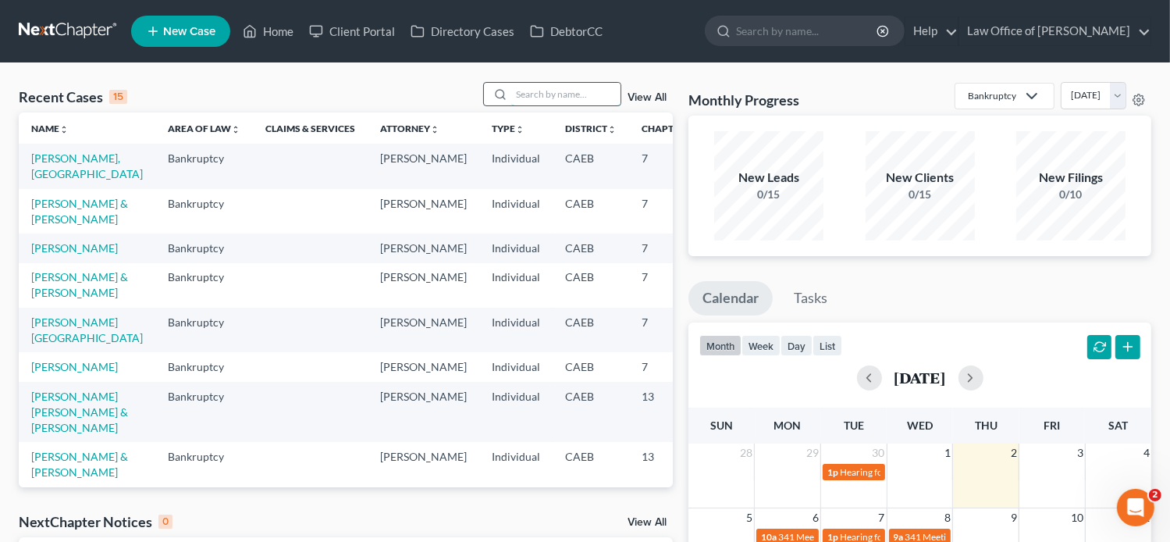
paste input "[MEDICAL_DATA] payment receipt"
type input "[MEDICAL_DATA] payment receipt"
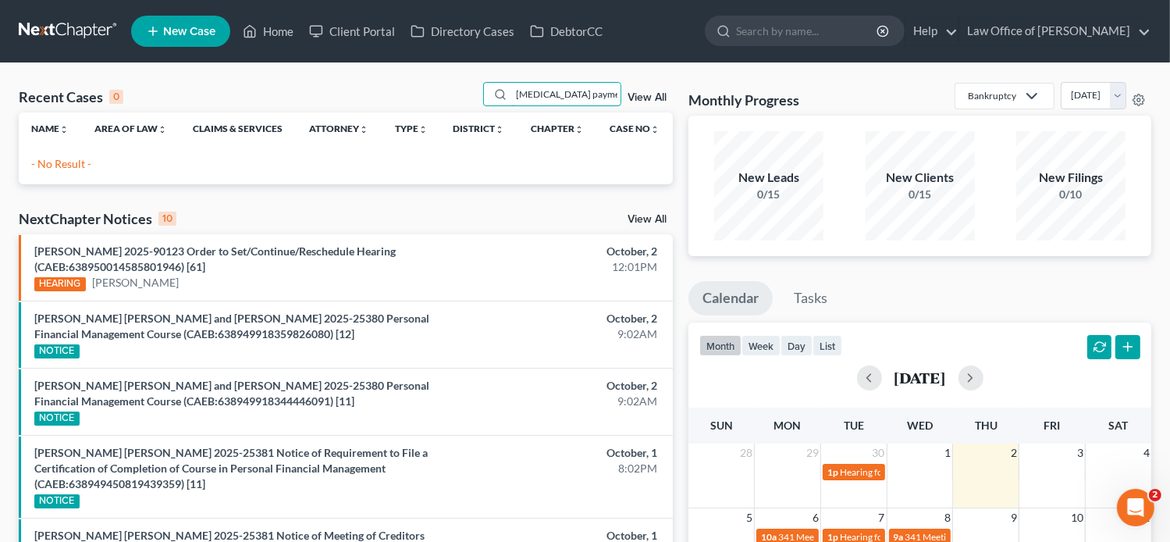
drag, startPoint x: 615, startPoint y: 95, endPoint x: 432, endPoint y: 95, distance: 183.5
click at [432, 95] on div "Recent Cases 0 [MEDICAL_DATA] payment receipt View All" at bounding box center [346, 97] width 654 height 30
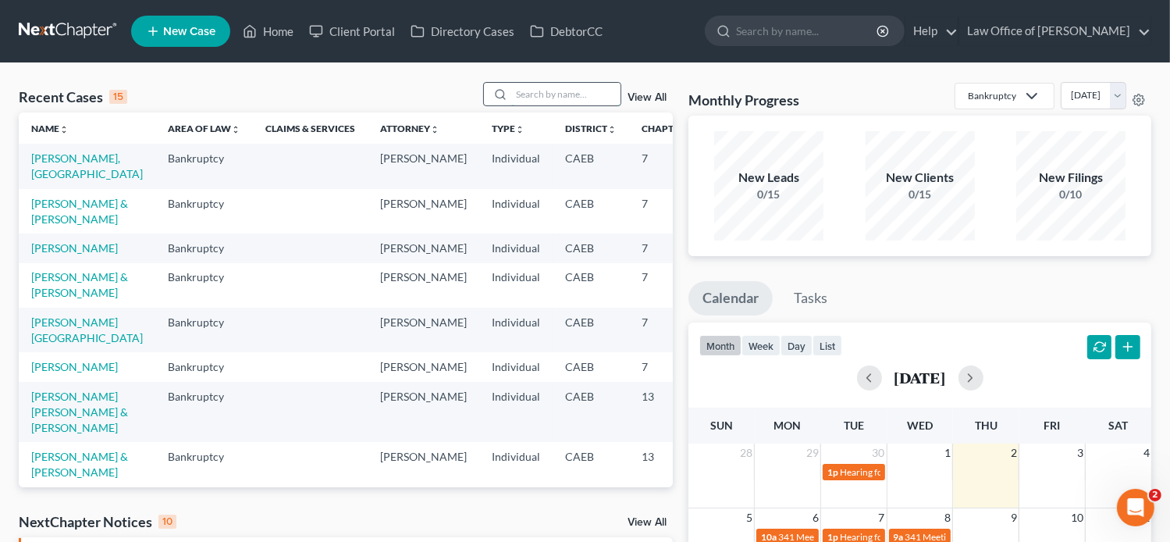
click at [555, 91] on input "search" at bounding box center [565, 94] width 109 height 23
paste input "[PERSON_NAME]"
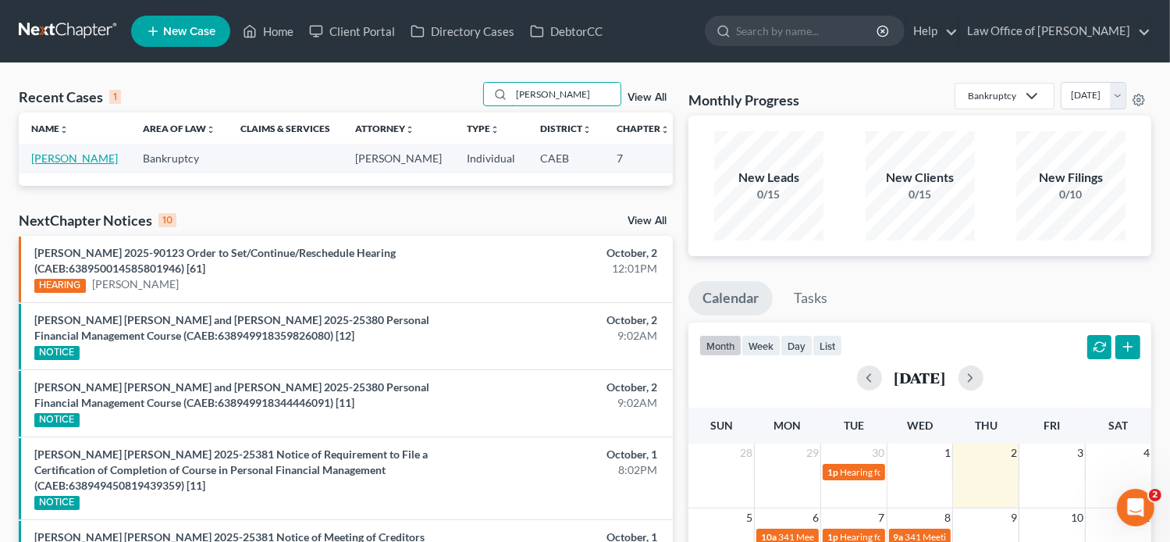
type input "[PERSON_NAME]"
click at [50, 157] on link "[PERSON_NAME]" at bounding box center [74, 157] width 87 height 13
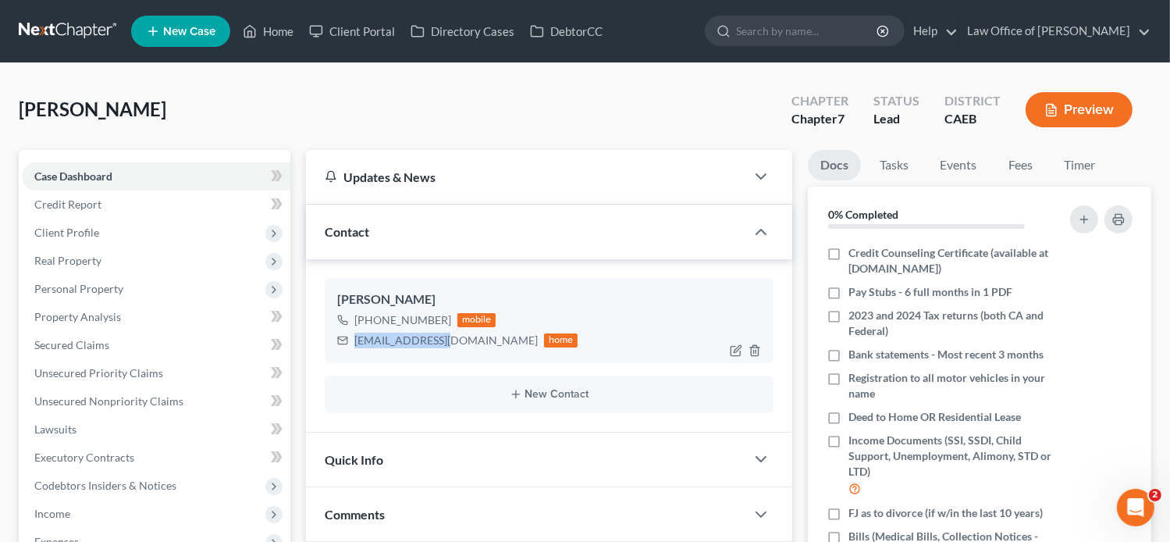
drag, startPoint x: 443, startPoint y: 341, endPoint x: 355, endPoint y: 339, distance: 88.3
click at [355, 339] on div "[EMAIL_ADDRESS][DOMAIN_NAME] home" at bounding box center [457, 340] width 241 height 20
copy div "[EMAIL_ADDRESS][DOMAIN_NAME]"
click at [1031, 152] on link "Fees" at bounding box center [1020, 165] width 50 height 30
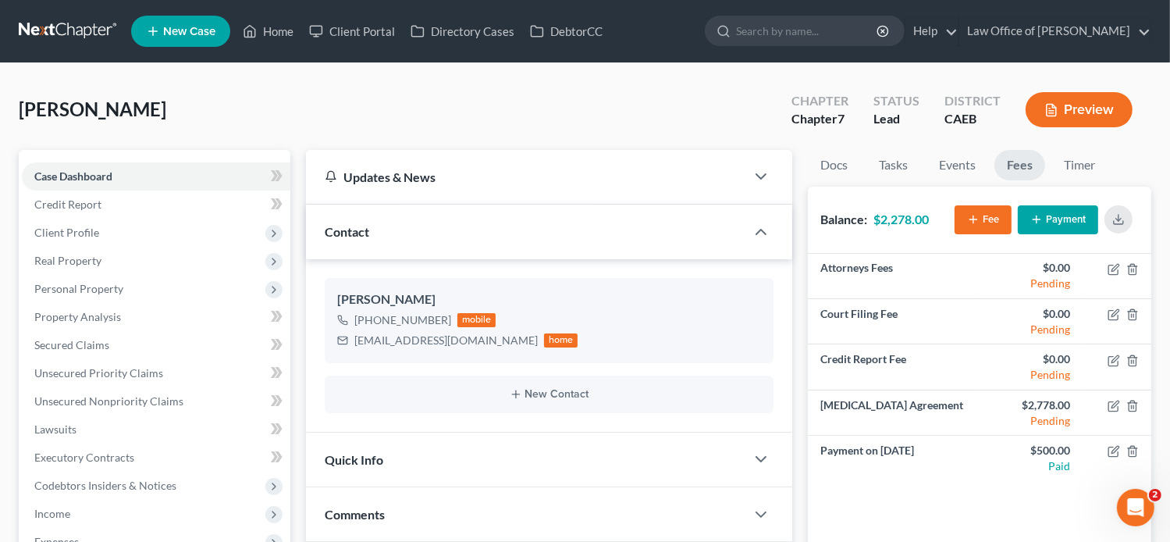
click at [775, 111] on div "Chapter Chapter 7 Status Lead District CAEB Preview" at bounding box center [962, 109] width 379 height 55
click at [1121, 211] on button "button" at bounding box center [1119, 219] width 28 height 28
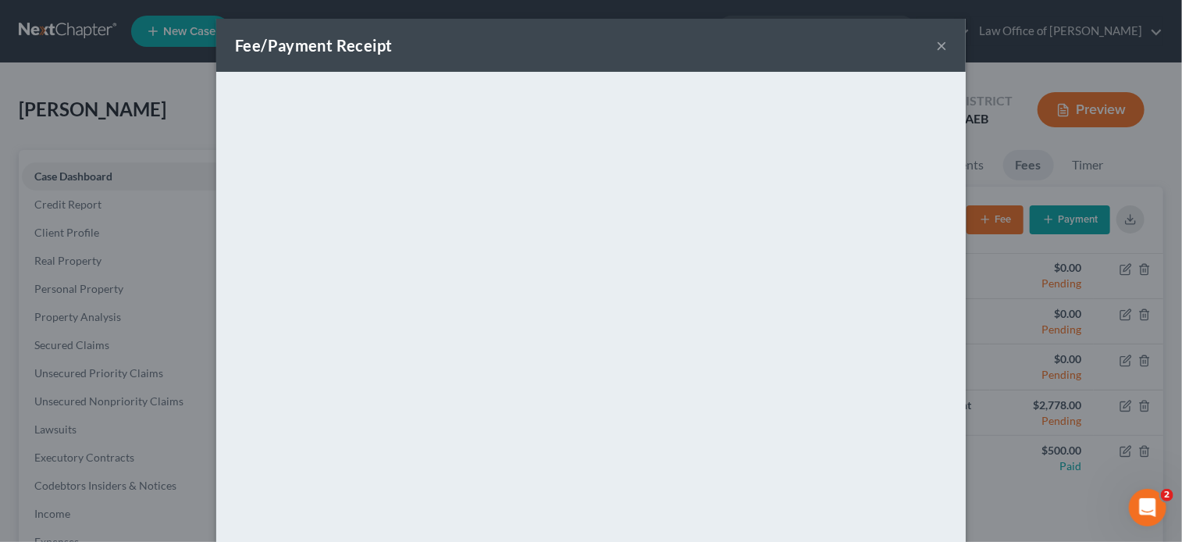
click at [936, 48] on button "×" at bounding box center [941, 45] width 11 height 19
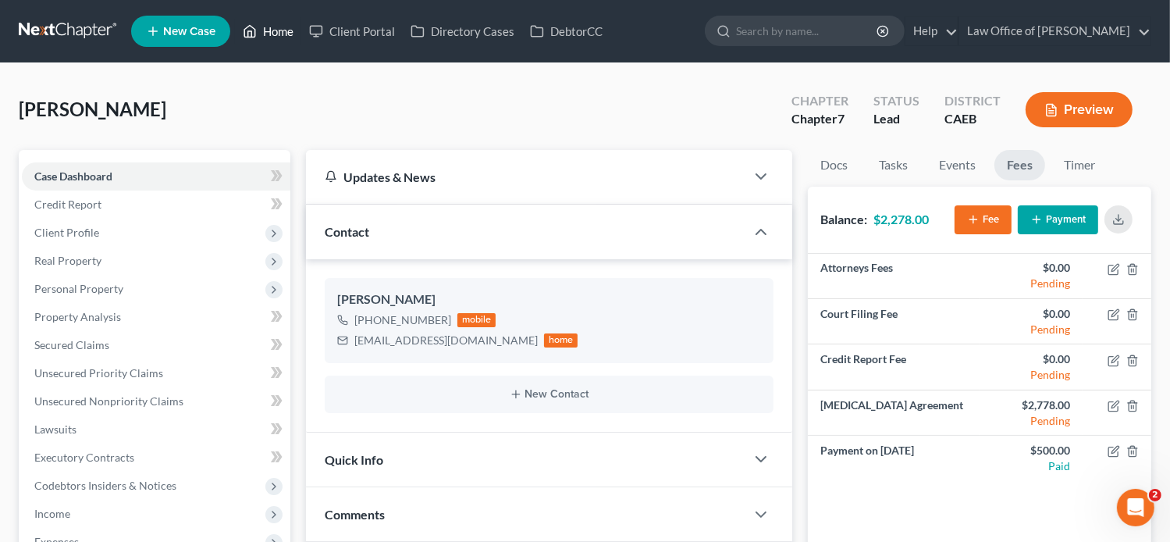
click at [298, 26] on link "Home" at bounding box center [268, 31] width 66 height 28
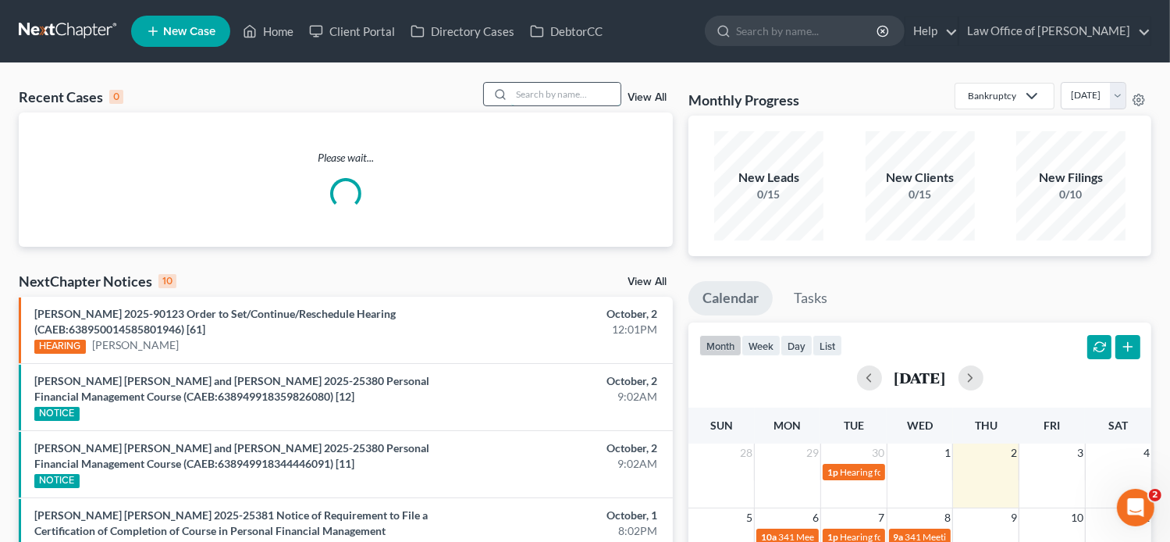
click at [604, 92] on input "search" at bounding box center [565, 94] width 109 height 23
paste input "[PERSON_NAME]"
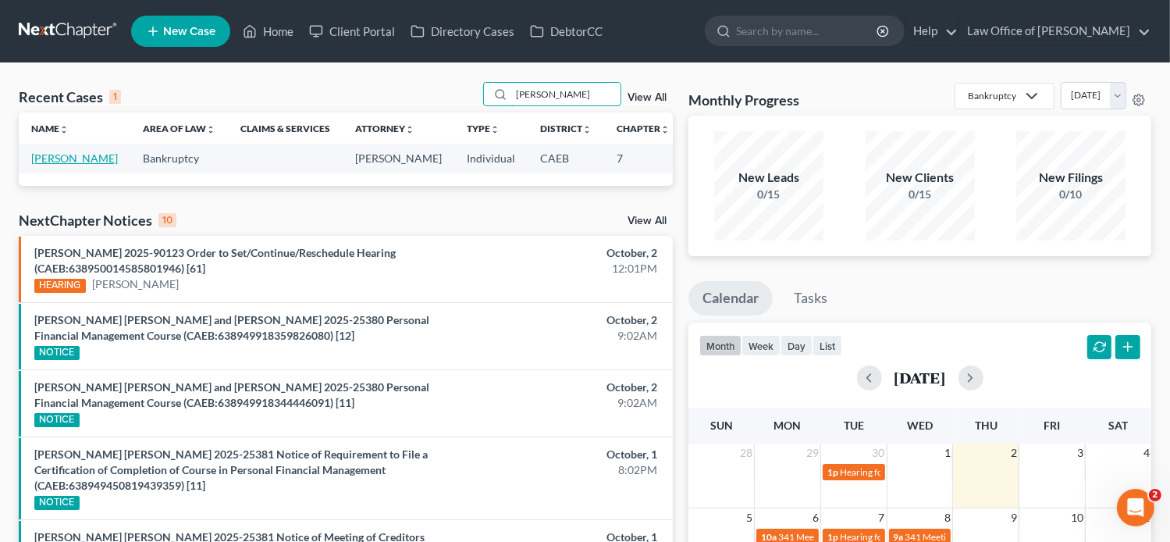
type input "[PERSON_NAME]"
click at [51, 165] on link "[PERSON_NAME]" at bounding box center [74, 157] width 87 height 13
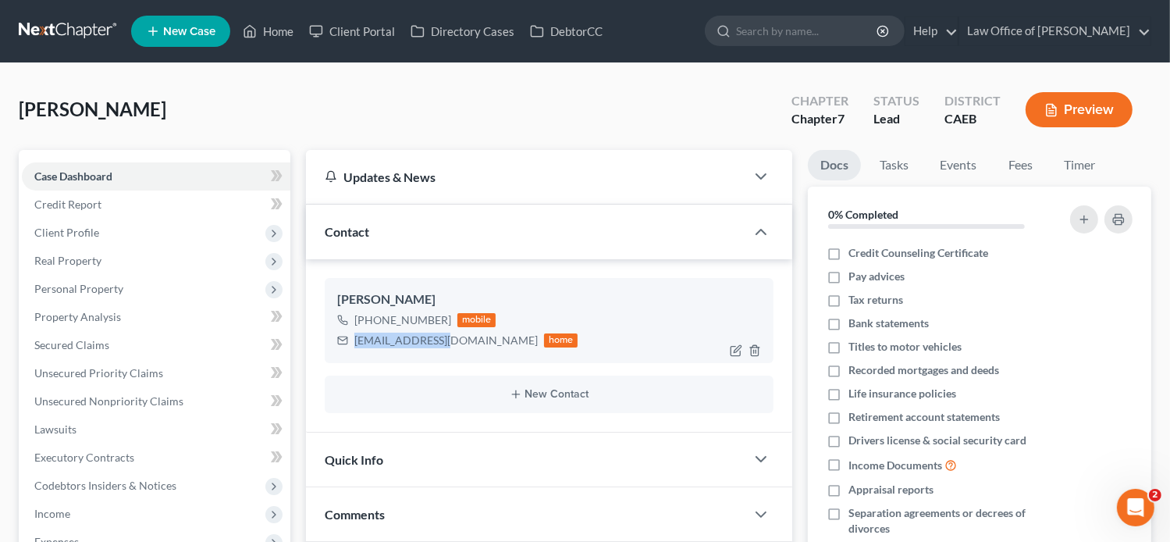
drag, startPoint x: 448, startPoint y: 338, endPoint x: 353, endPoint y: 336, distance: 95.3
click at [353, 336] on div "[EMAIL_ADDRESS][DOMAIN_NAME] home" at bounding box center [457, 340] width 241 height 20
copy div "[EMAIL_ADDRESS][DOMAIN_NAME]"
click at [284, 32] on link "Home" at bounding box center [268, 31] width 66 height 28
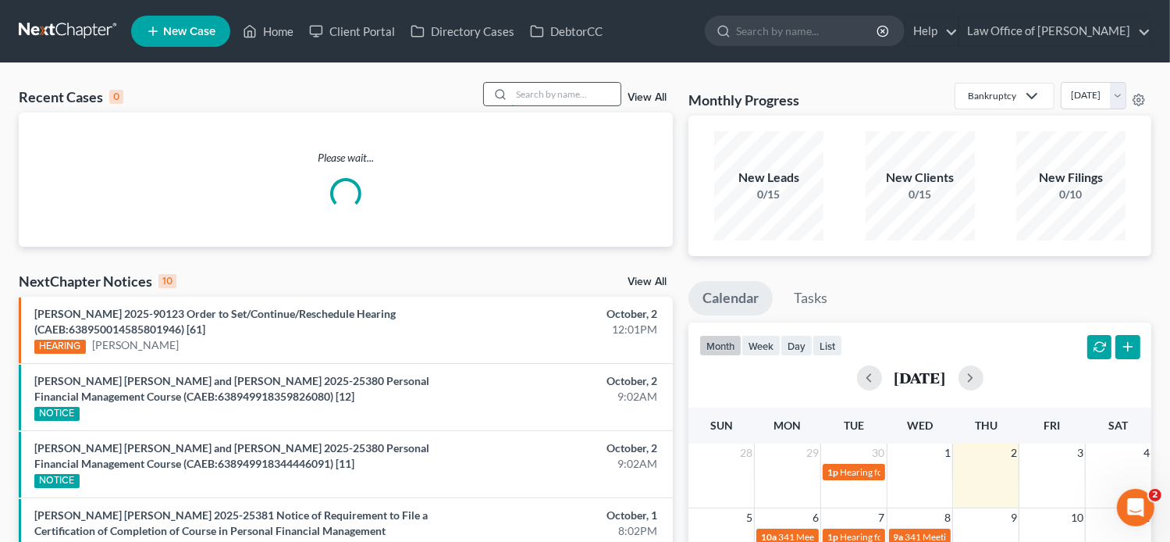
click at [581, 89] on input "search" at bounding box center [565, 94] width 109 height 23
paste input "[PERSON_NAME]"
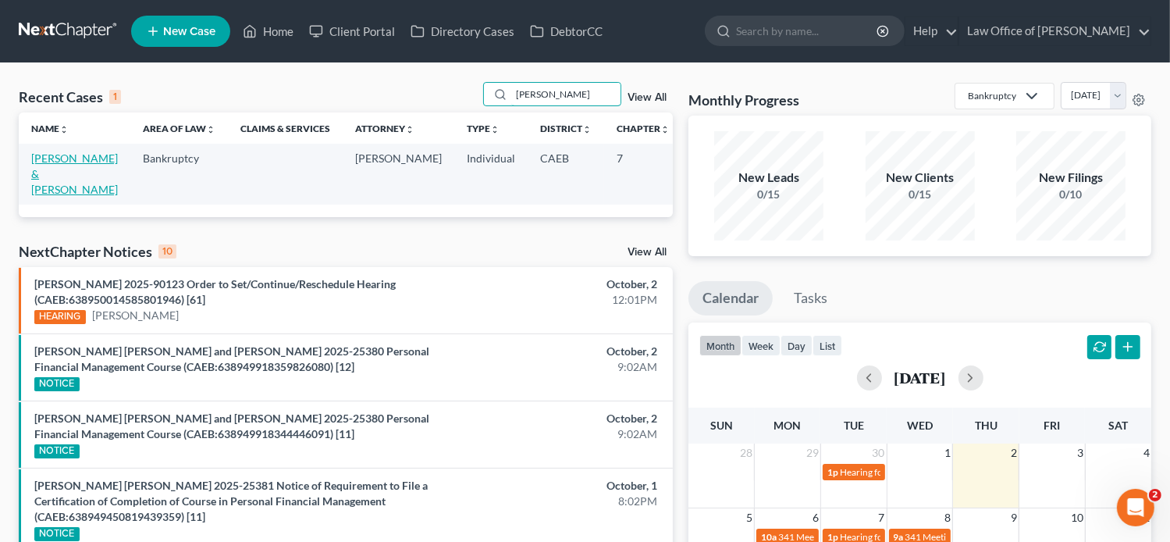
type input "[PERSON_NAME]"
click at [47, 162] on link "[PERSON_NAME] & [PERSON_NAME]" at bounding box center [74, 173] width 87 height 45
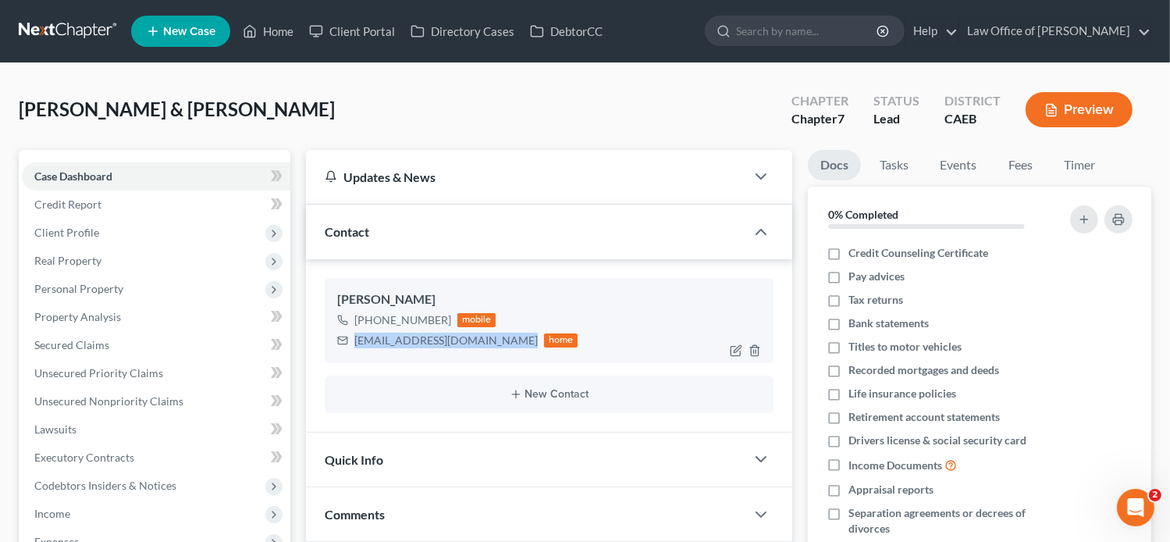
drag, startPoint x: 505, startPoint y: 339, endPoint x: 353, endPoint y: 333, distance: 152.3
click at [353, 333] on div "[EMAIL_ADDRESS][DOMAIN_NAME] home" at bounding box center [457, 340] width 241 height 20
copy div "[EMAIL_ADDRESS][DOMAIN_NAME]"
click at [266, 29] on link "Home" at bounding box center [268, 31] width 66 height 28
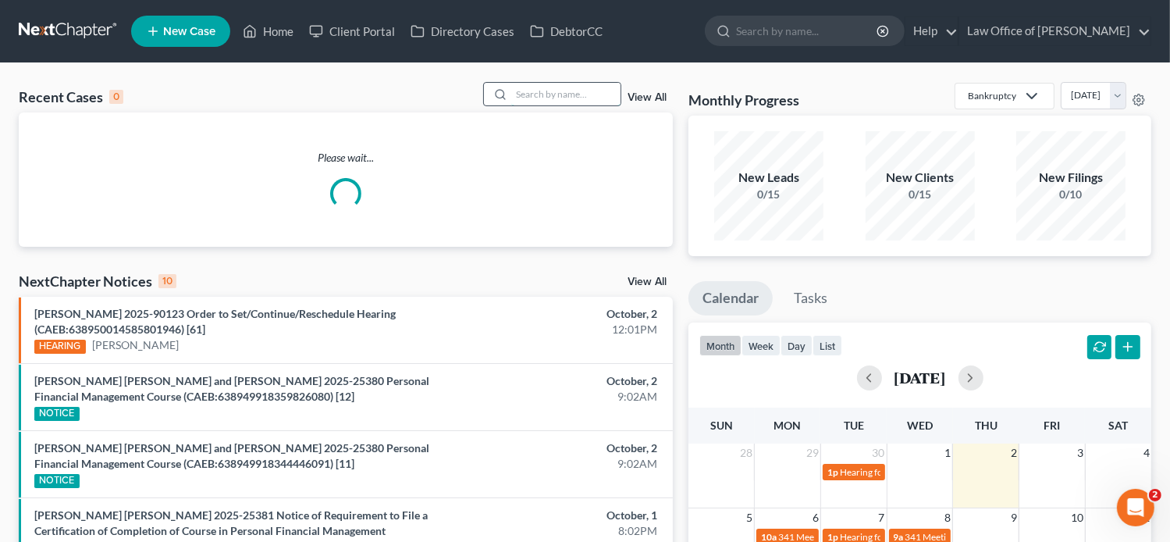
click at [605, 91] on input "search" at bounding box center [565, 94] width 109 height 23
paste input "[PERSON_NAME]"
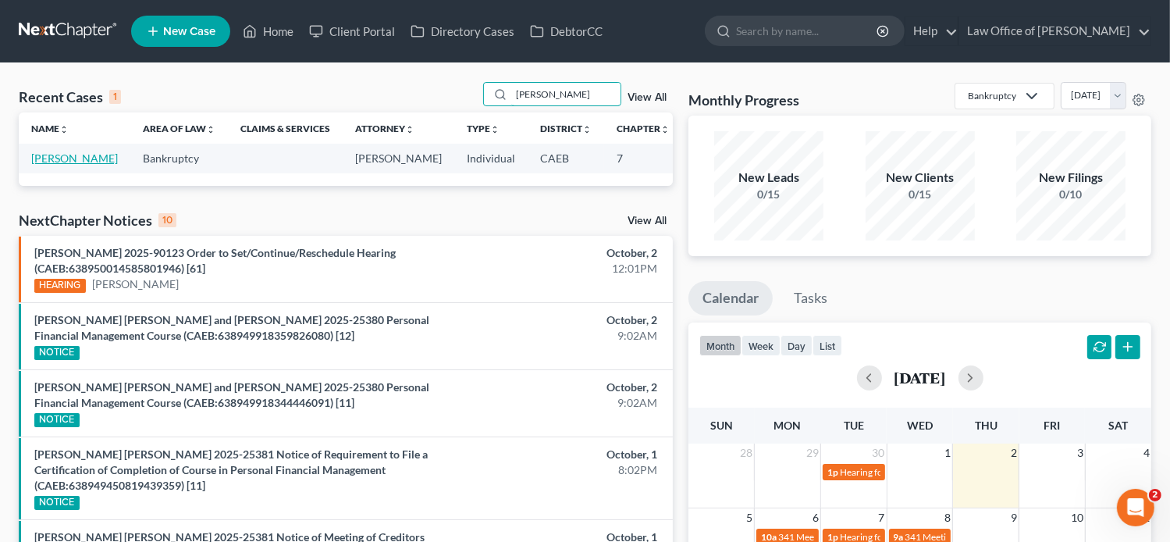
type input "[PERSON_NAME]"
click at [50, 161] on link "[PERSON_NAME]" at bounding box center [74, 157] width 87 height 13
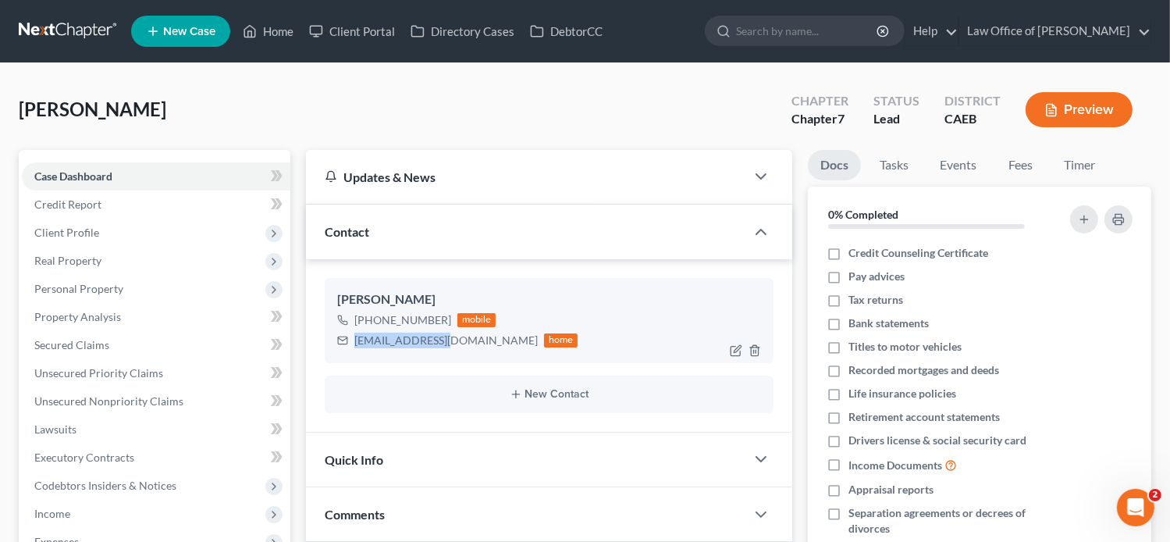
drag, startPoint x: 447, startPoint y: 340, endPoint x: 353, endPoint y: 338, distance: 93.7
click at [353, 338] on div "[EMAIL_ADDRESS][DOMAIN_NAME] home" at bounding box center [457, 340] width 241 height 20
copy div "[EMAIL_ADDRESS][DOMAIN_NAME]"
click at [668, 110] on div "[PERSON_NAME] Upgraded Chapter Chapter 7 Status Lead District CAEB Preview" at bounding box center [585, 116] width 1133 height 68
click at [1024, 166] on link "Fees" at bounding box center [1020, 165] width 50 height 30
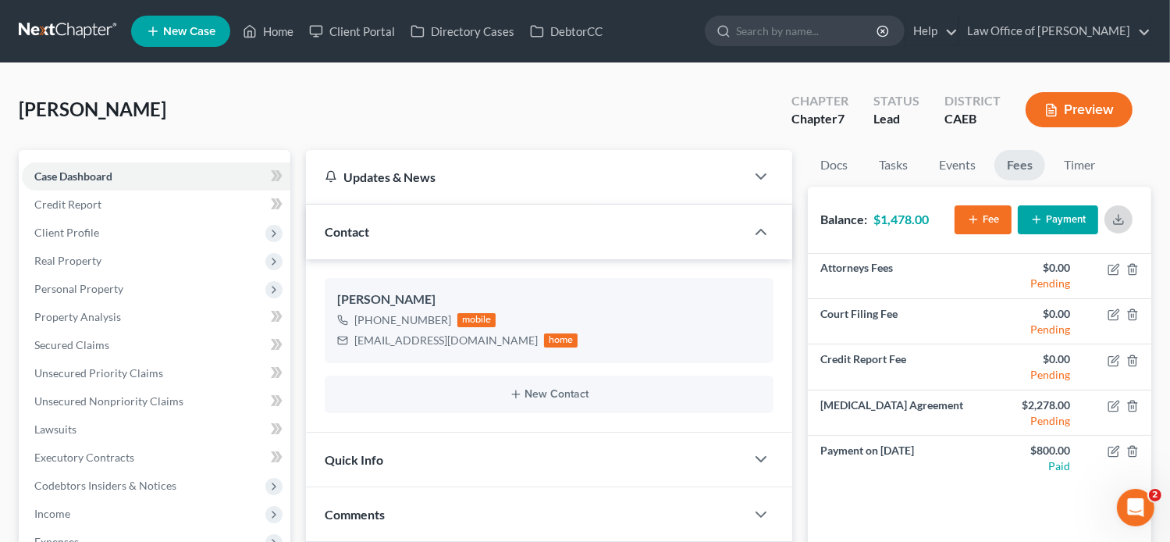
click at [1124, 218] on icon "button" at bounding box center [1119, 219] width 12 height 12
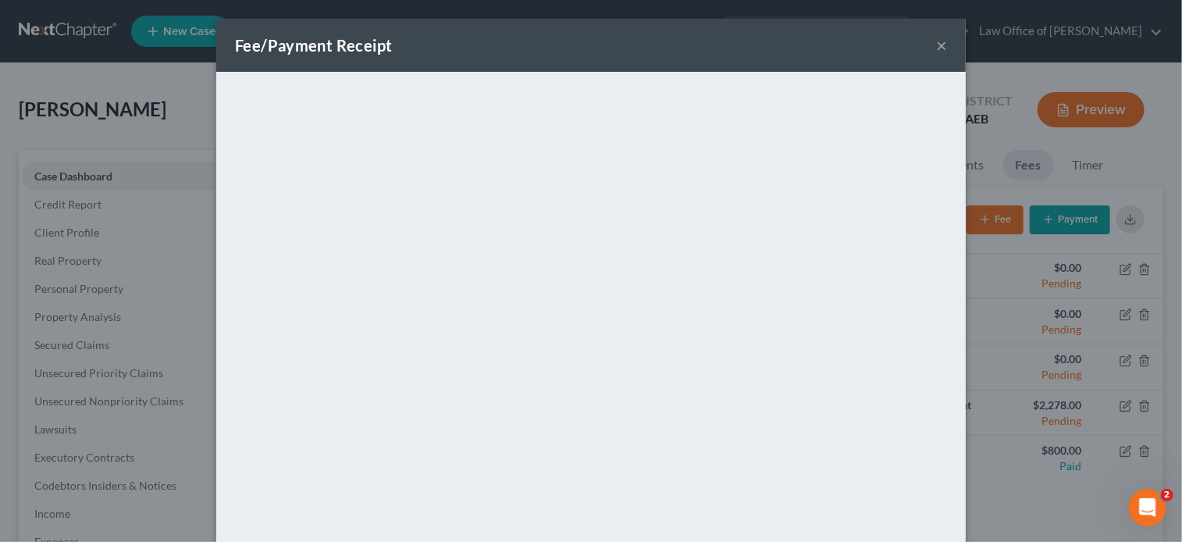
click at [946, 41] on div "Fee/Payment Receipt ×" at bounding box center [591, 45] width 750 height 53
click at [937, 45] on button "×" at bounding box center [941, 45] width 11 height 19
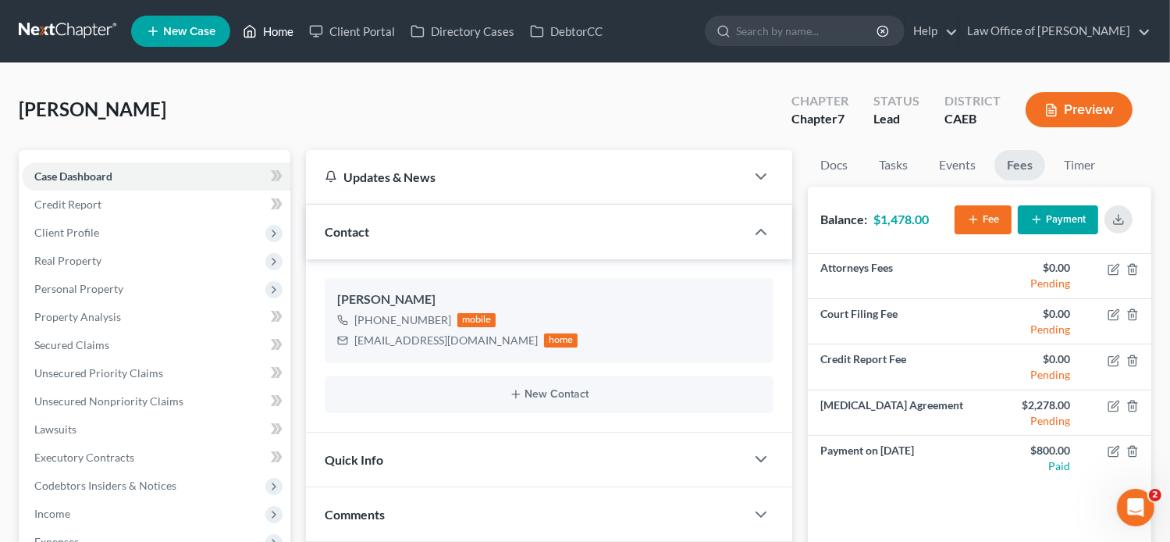
click at [283, 41] on link "Home" at bounding box center [268, 31] width 66 height 28
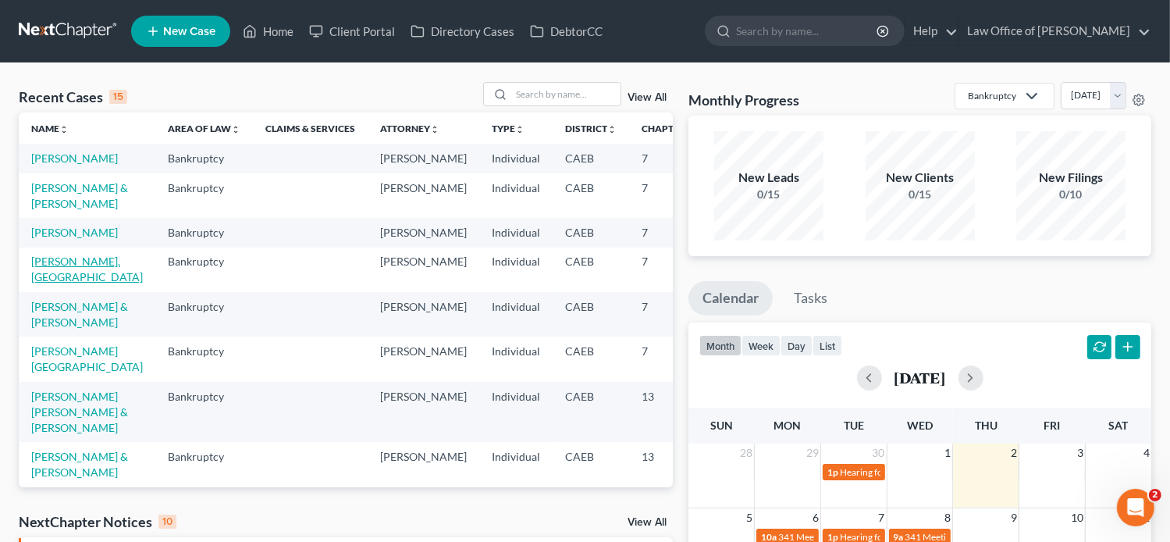
click at [48, 283] on link "[PERSON_NAME], [GEOGRAPHIC_DATA]" at bounding box center [87, 269] width 112 height 29
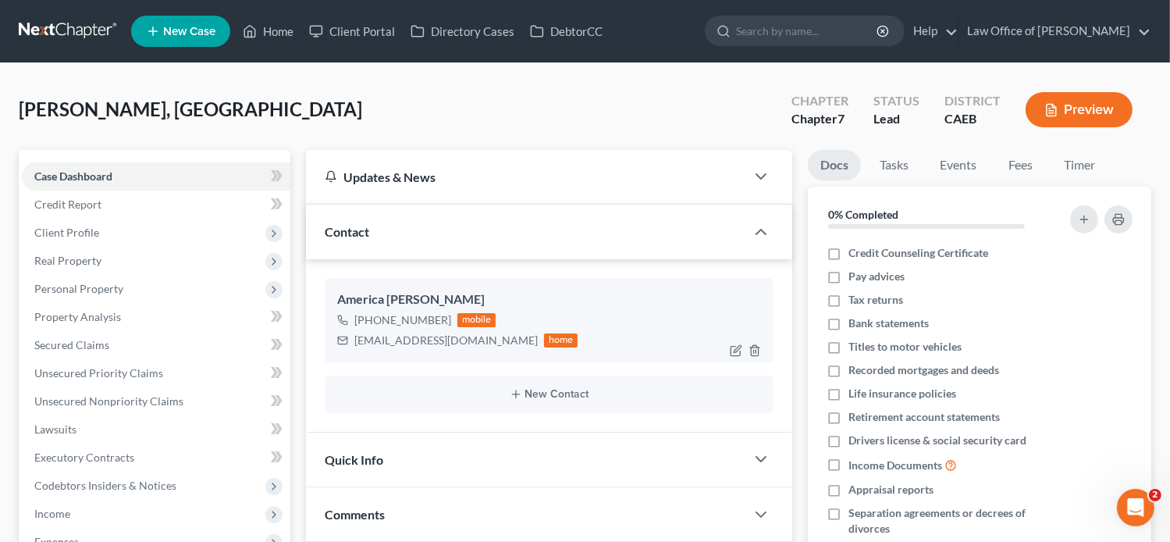
scroll to position [109, 0]
click at [1026, 163] on link "Fees" at bounding box center [1020, 165] width 50 height 30
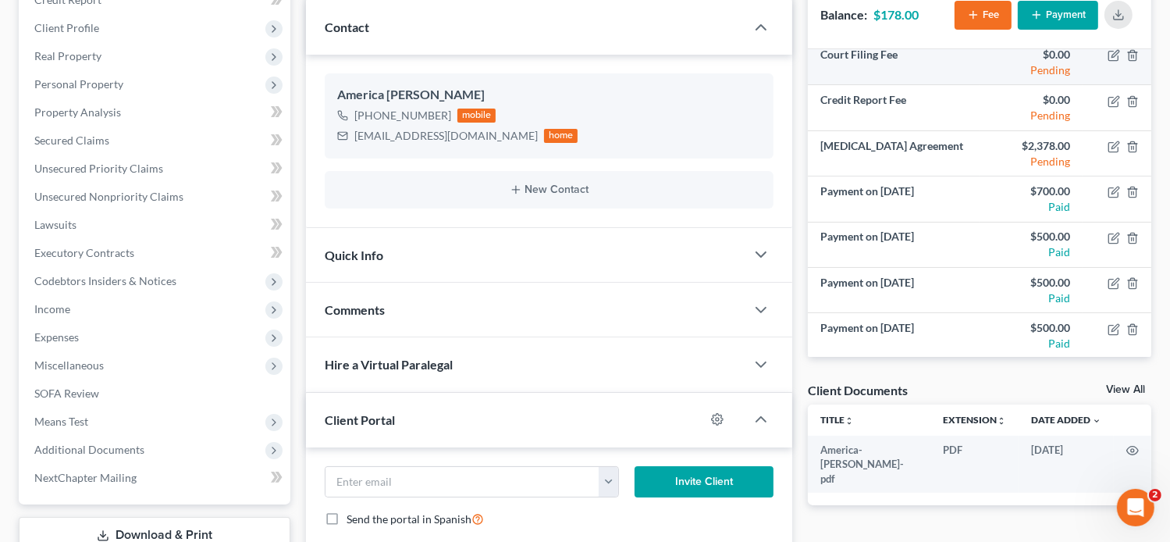
scroll to position [212, 0]
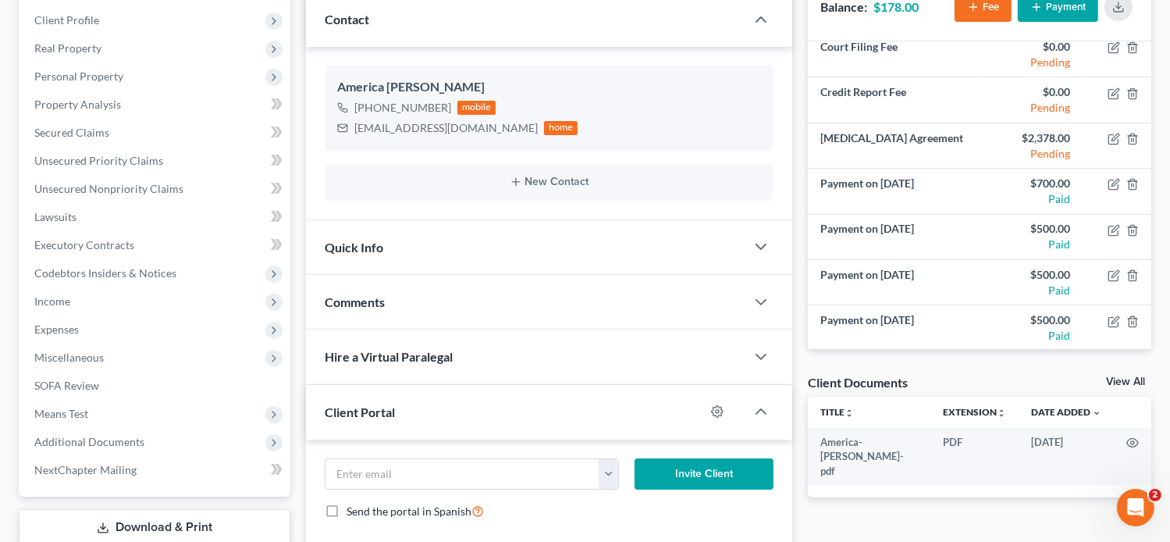
click at [796, 13] on div "Updates & News × Electronic Filing Available! Cases in the Eastern District of …" at bounding box center [549, 523] width 503 height 1171
